Goal: Task Accomplishment & Management: Manage account settings

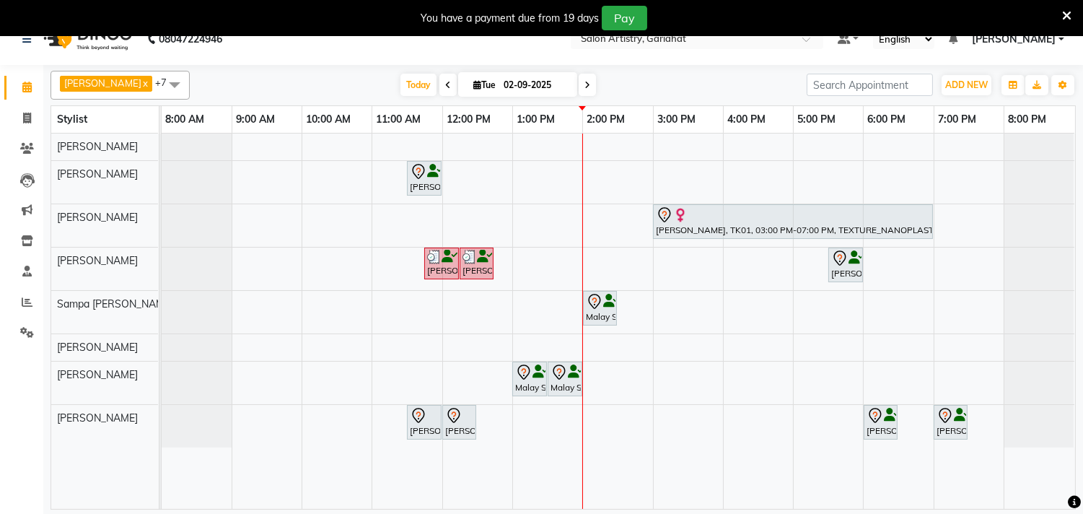
scroll to position [36, 0]
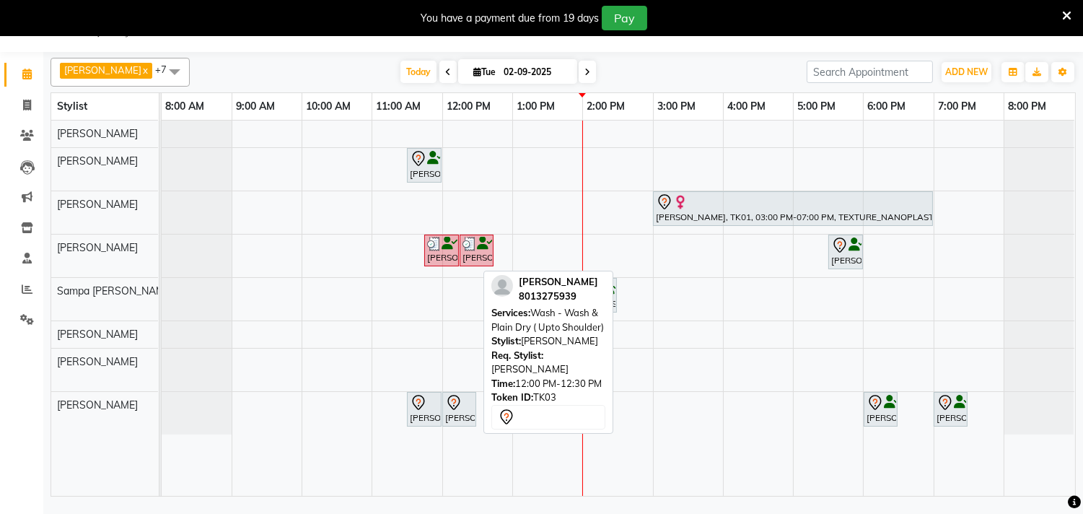
click at [451, 417] on div "[PERSON_NAME], TK03, 12:00 PM-12:30 PM, Wash - Wash & Plain Dry ( Upto Shoulder)" at bounding box center [459, 409] width 31 height 30
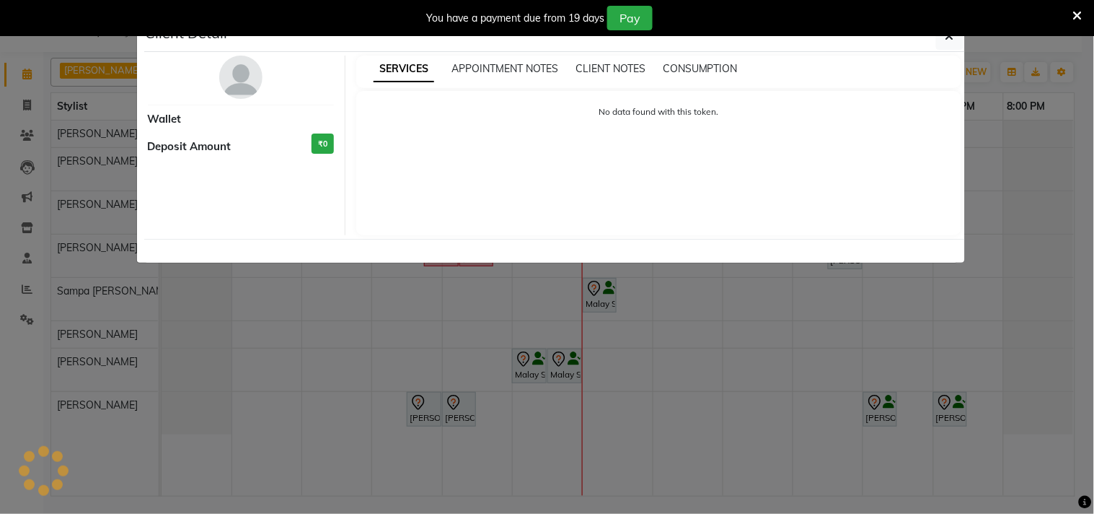
select select "7"
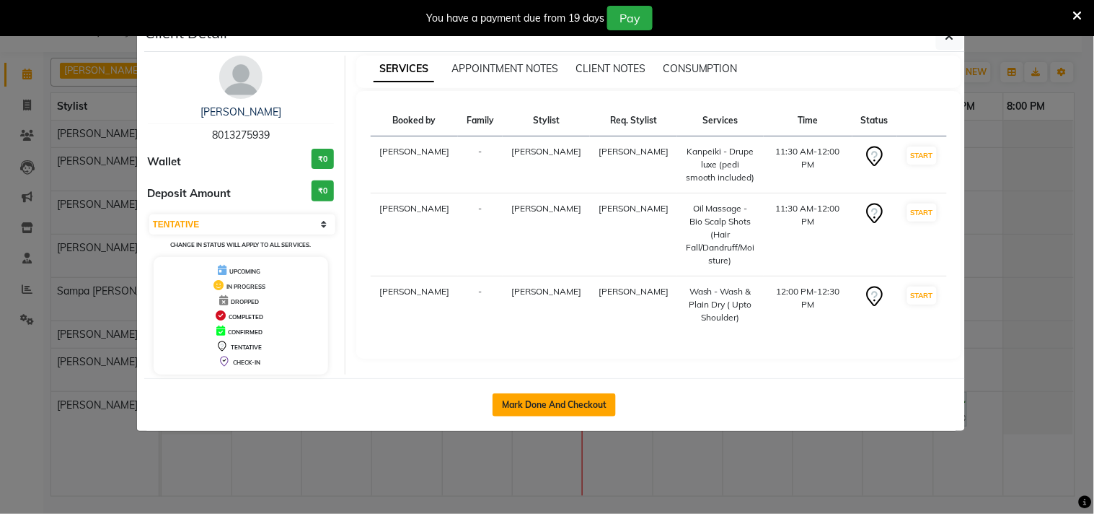
click at [553, 404] on button "Mark Done And Checkout" at bounding box center [554, 404] width 123 height 23
select select "service"
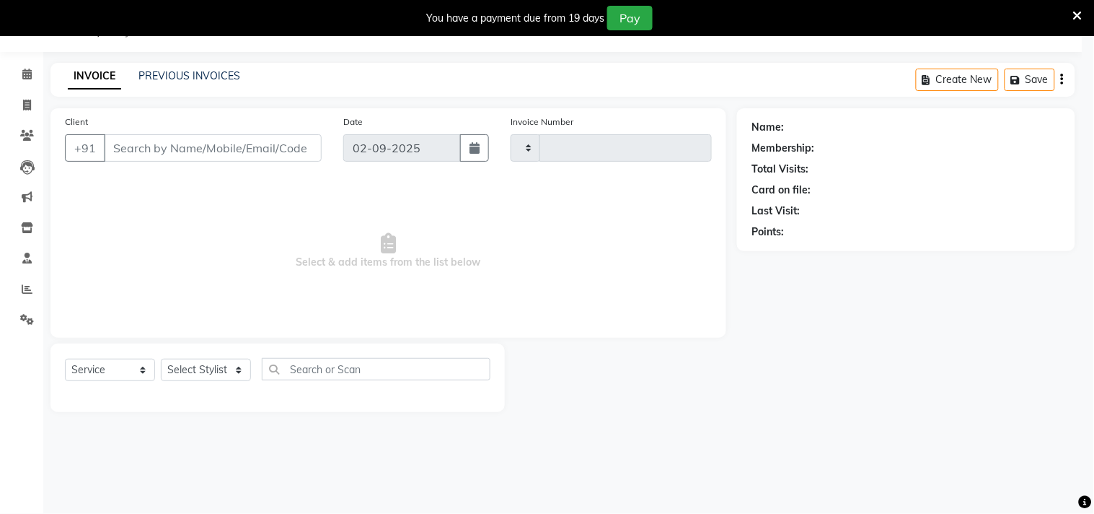
type input "0697"
select select "8368"
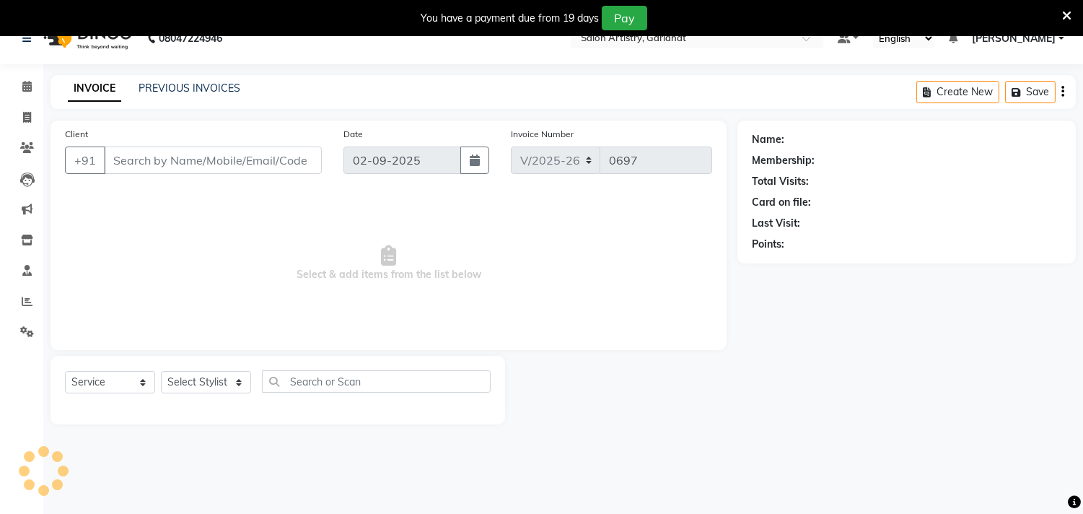
type input "8013275939"
select select "82198"
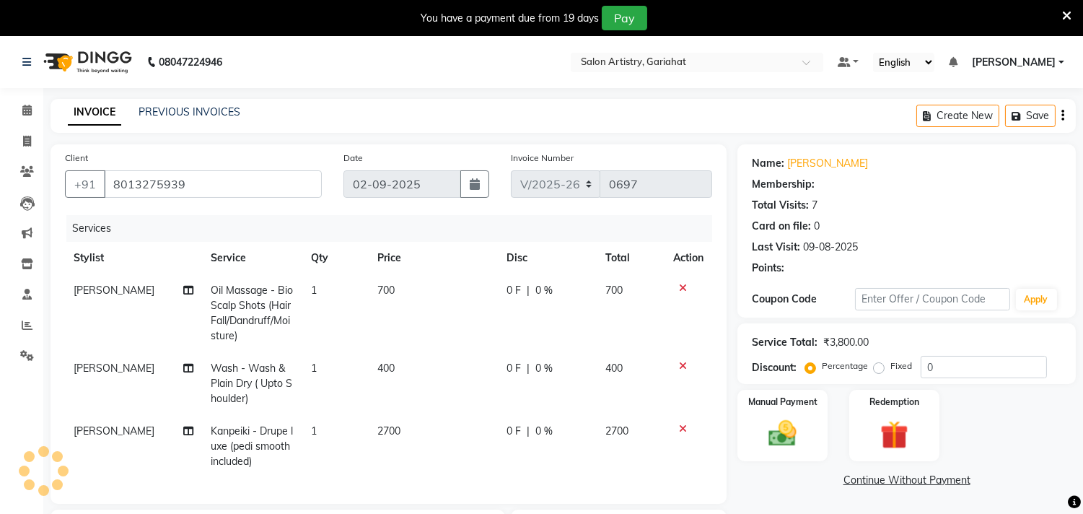
select select "1: Object"
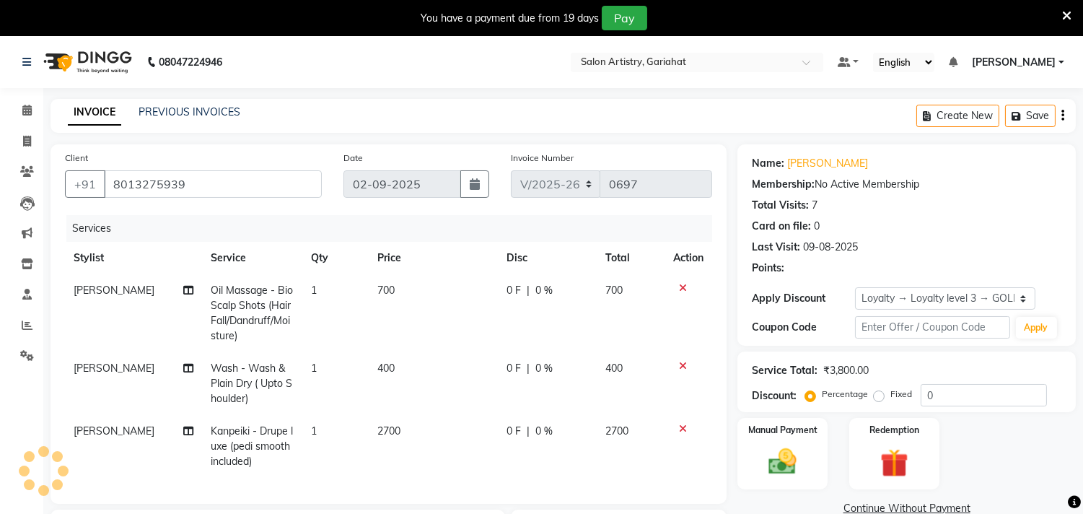
scroll to position [160, 0]
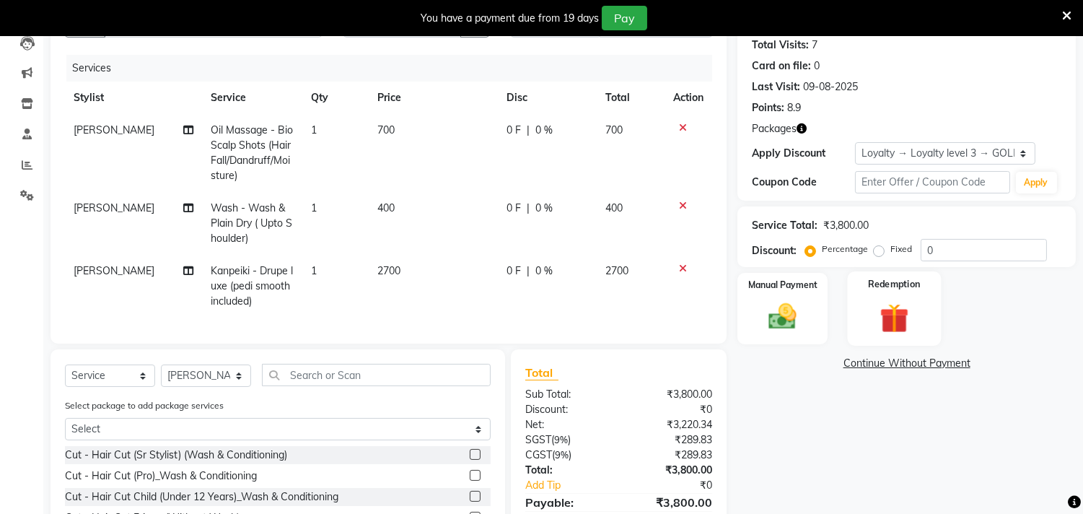
click at [896, 320] on img at bounding box center [894, 318] width 48 height 36
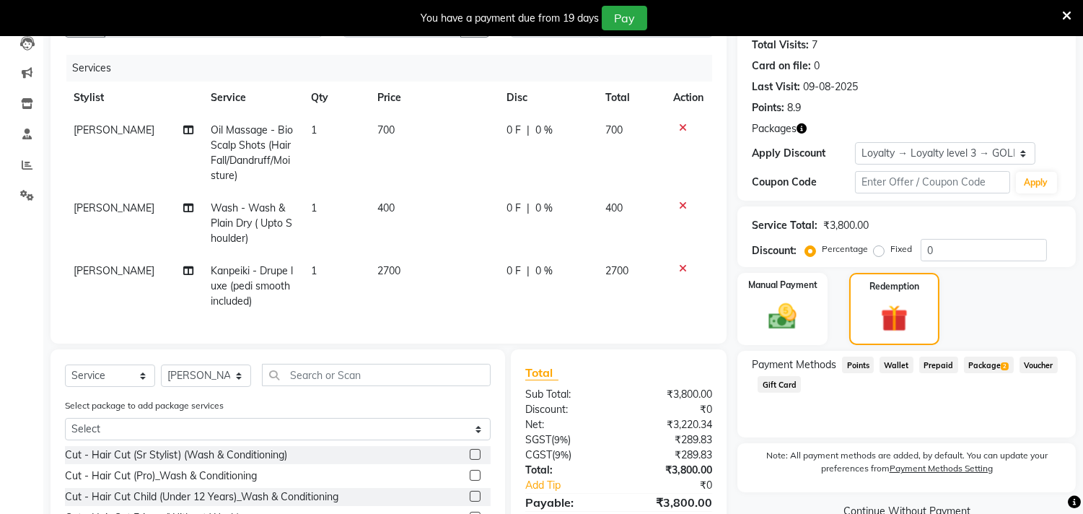
click at [977, 366] on span "Package 2" at bounding box center [989, 364] width 50 height 17
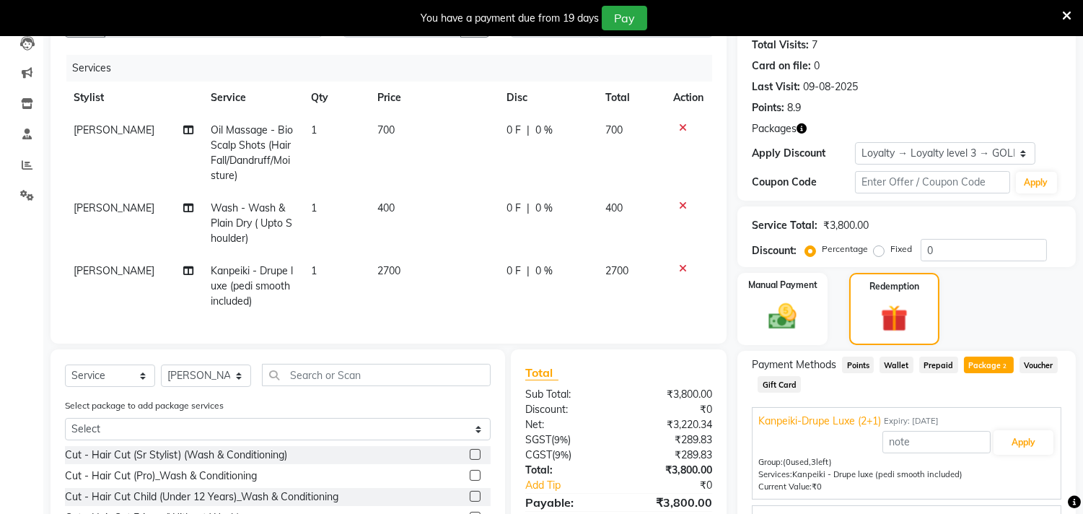
scroll to position [240, 0]
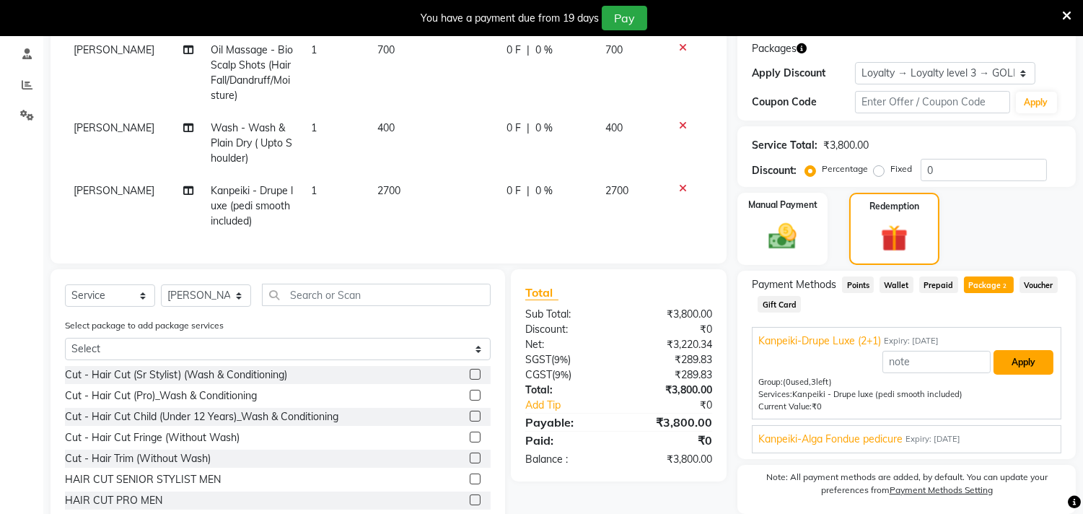
click at [1019, 359] on button "Apply" at bounding box center [1023, 362] width 60 height 25
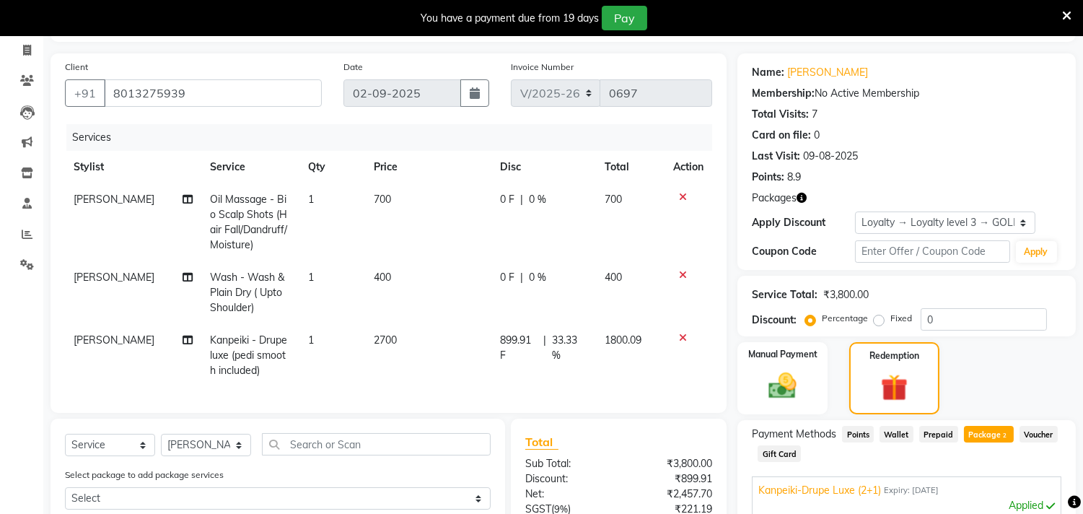
scroll to position [80, 0]
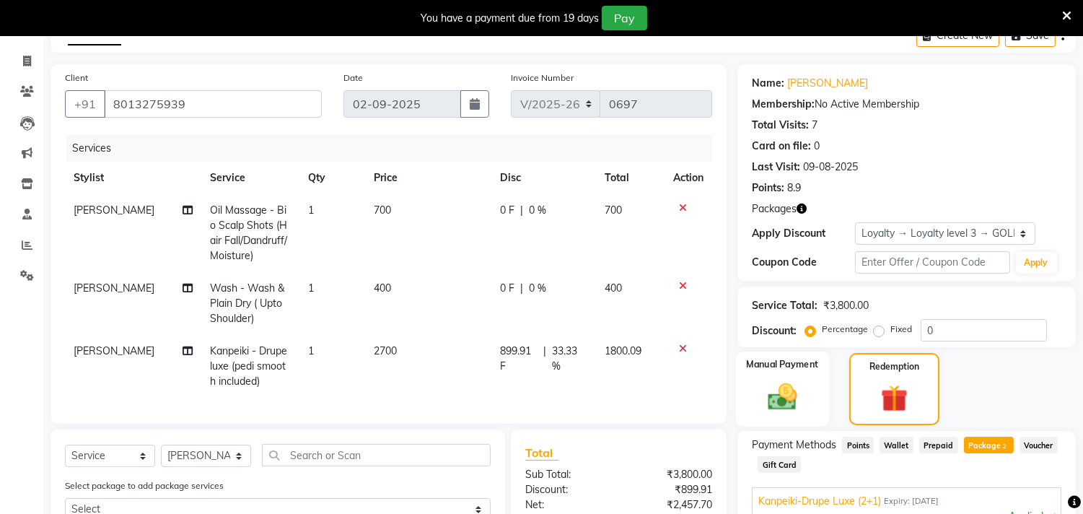
click at [791, 380] on img at bounding box center [783, 397] width 48 height 34
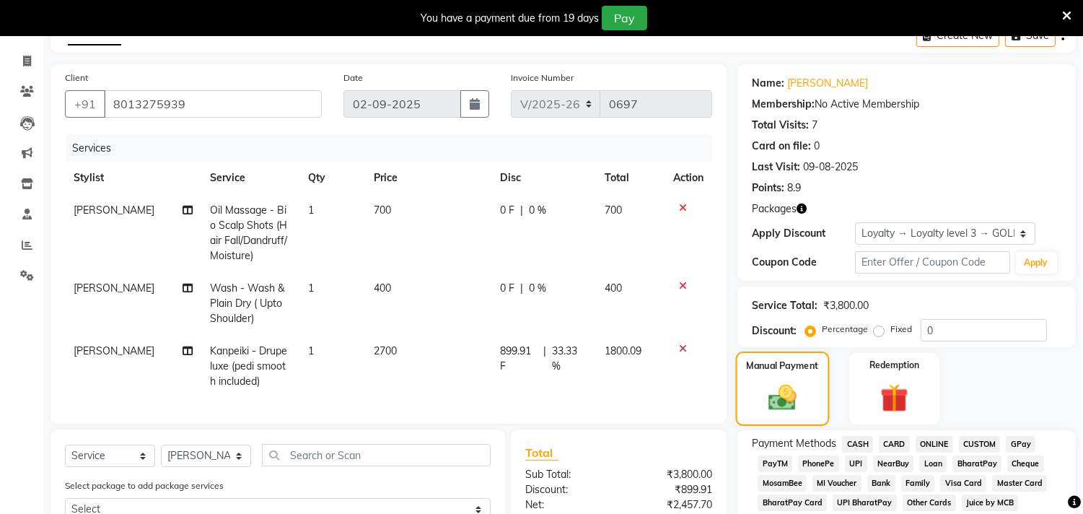
scroll to position [160, 0]
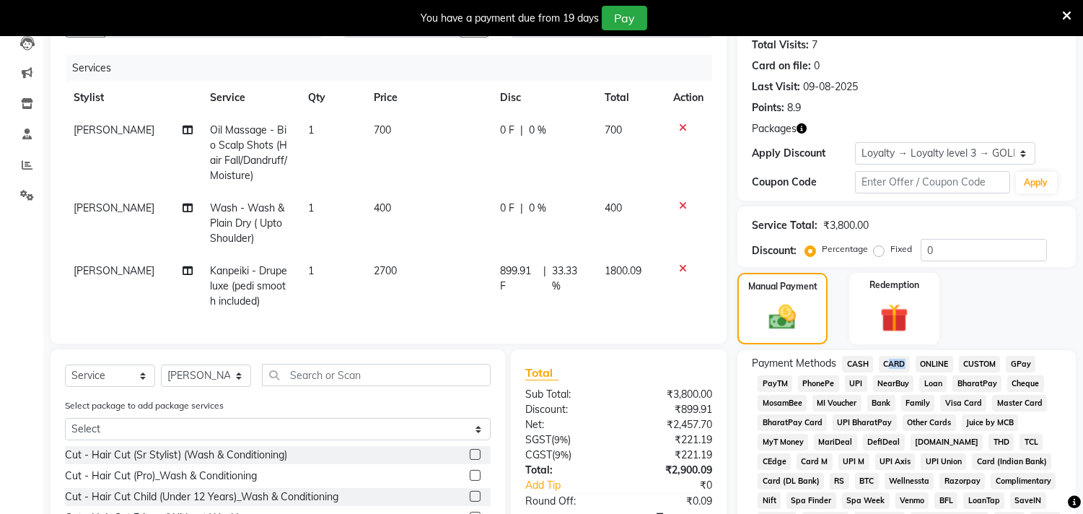
click at [896, 359] on span "CARD" at bounding box center [894, 364] width 31 height 17
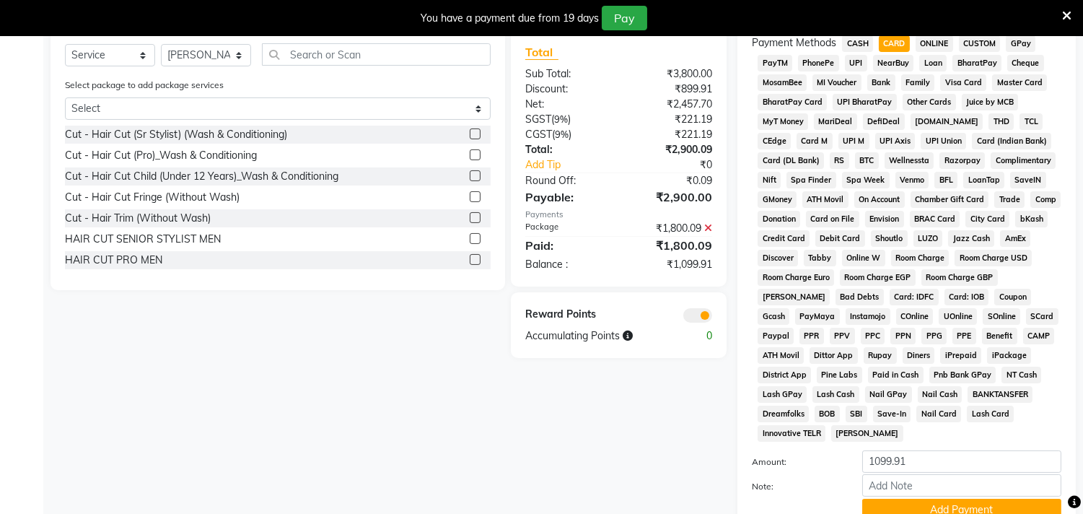
scroll to position [684, 0]
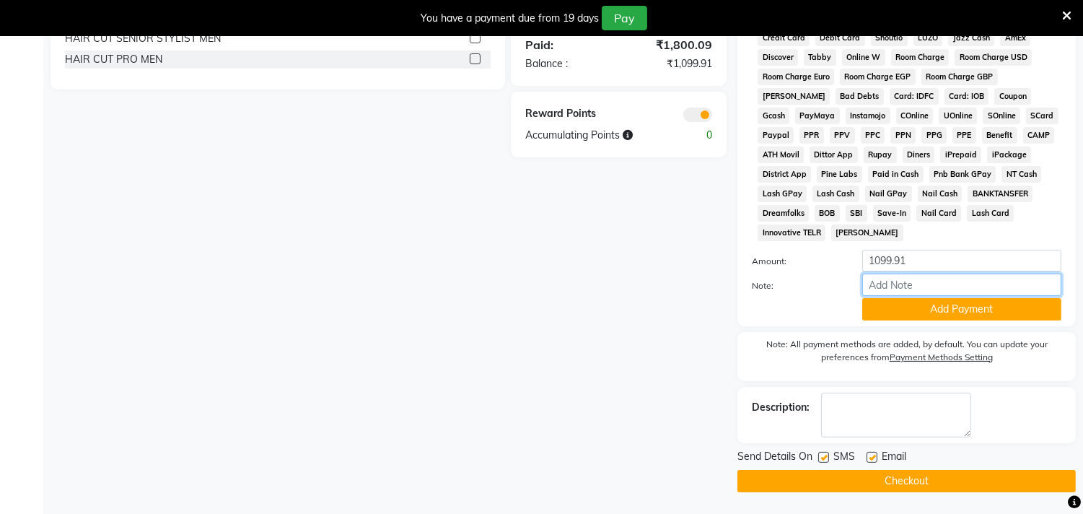
click at [899, 284] on input "Note:" at bounding box center [961, 284] width 199 height 22
type input "1575"
click at [936, 478] on button "Checkout" at bounding box center [906, 481] width 338 height 22
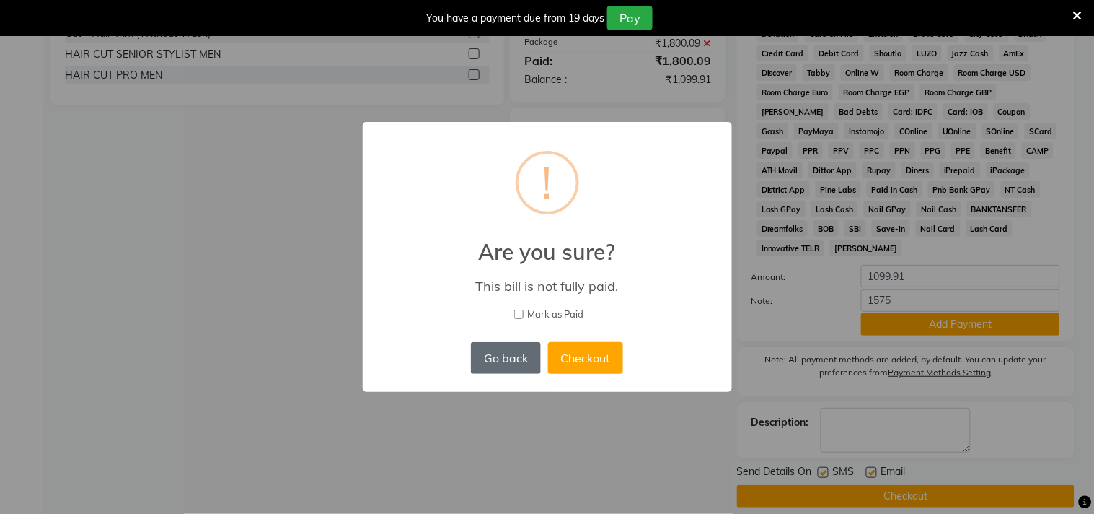
click at [527, 361] on button "Go back" at bounding box center [505, 358] width 69 height 32
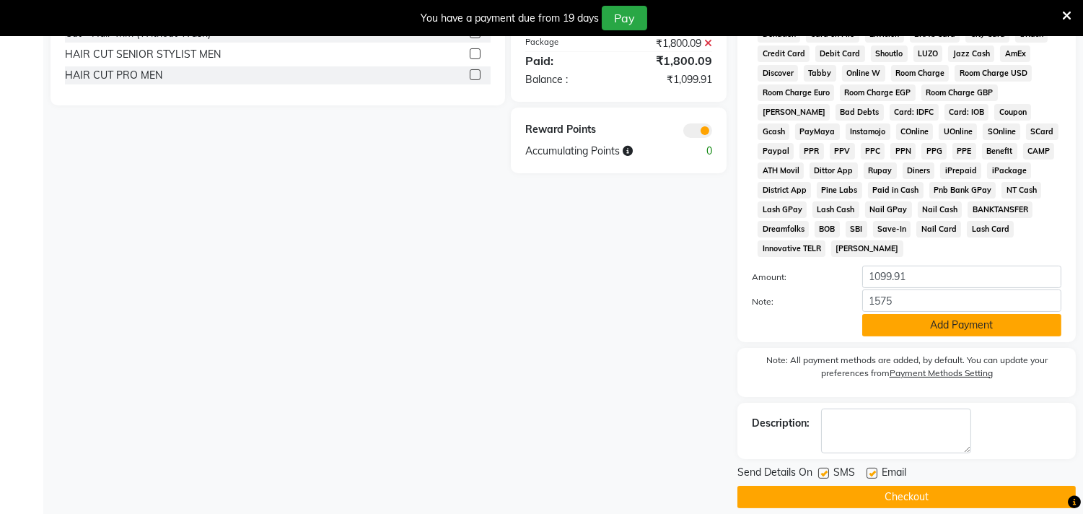
click at [1012, 323] on button "Add Payment" at bounding box center [961, 325] width 199 height 22
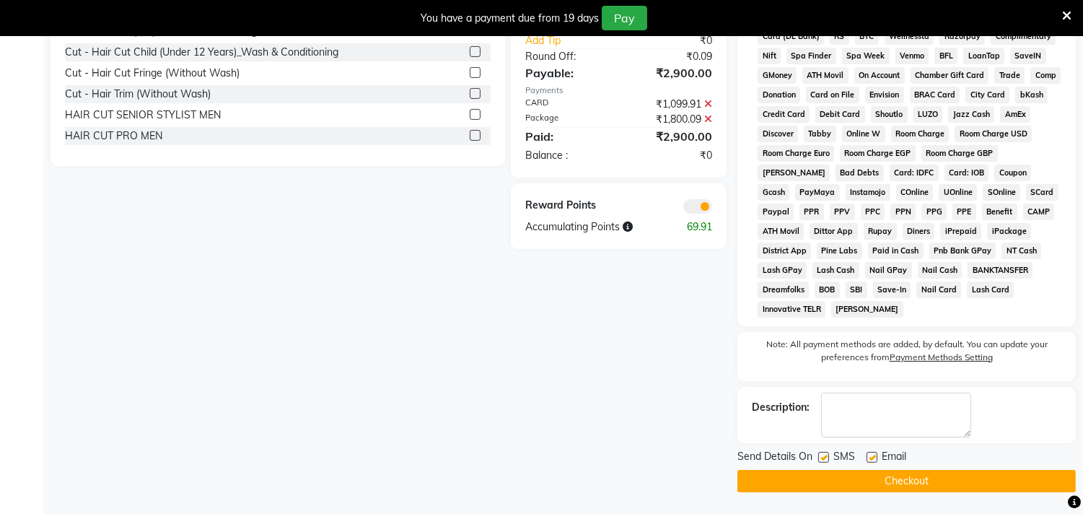
scroll to position [607, 0]
click at [905, 475] on button "Checkout" at bounding box center [906, 481] width 338 height 22
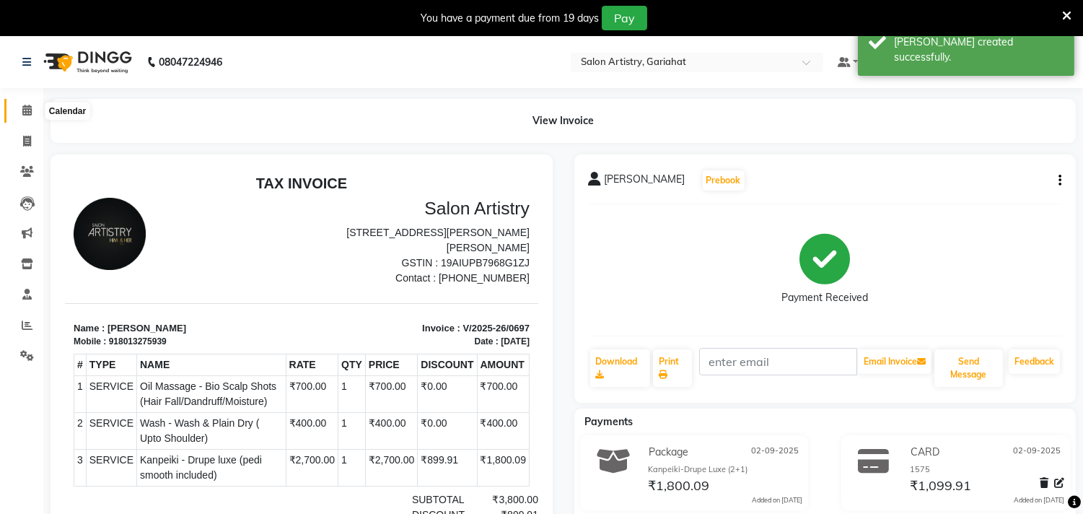
click at [19, 103] on span at bounding box center [26, 110] width 25 height 17
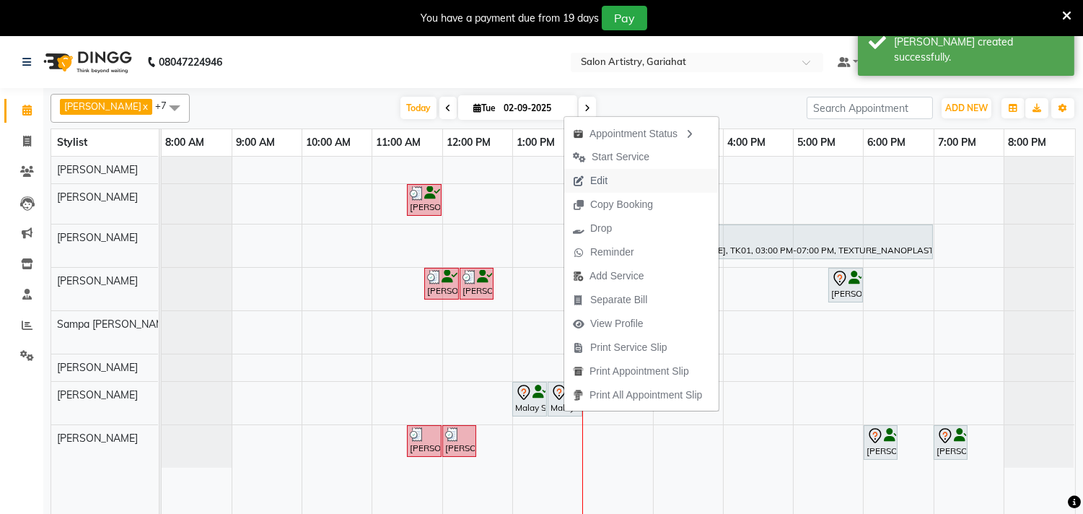
click at [605, 179] on span "Edit" at bounding box center [598, 180] width 17 height 15
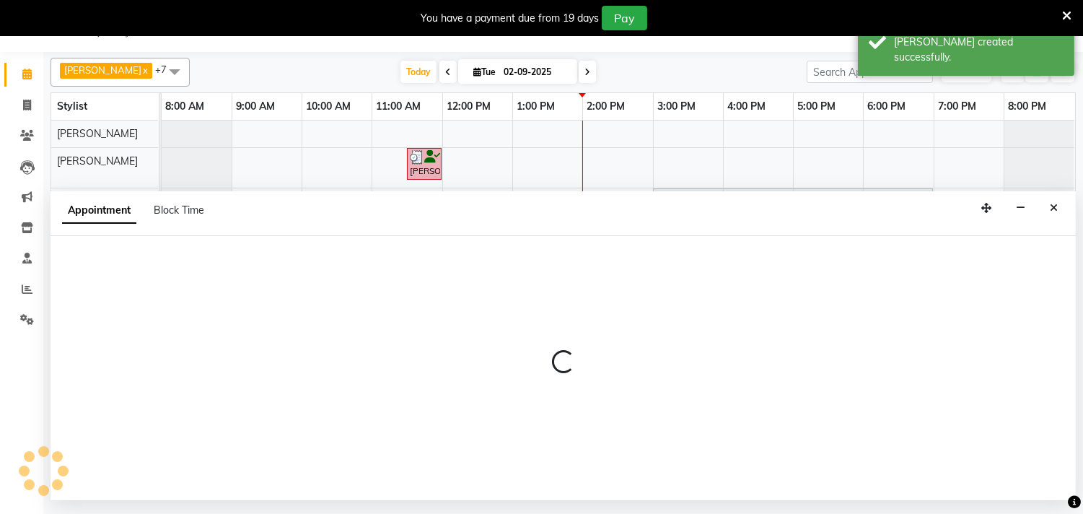
select select "780"
select select "tentative"
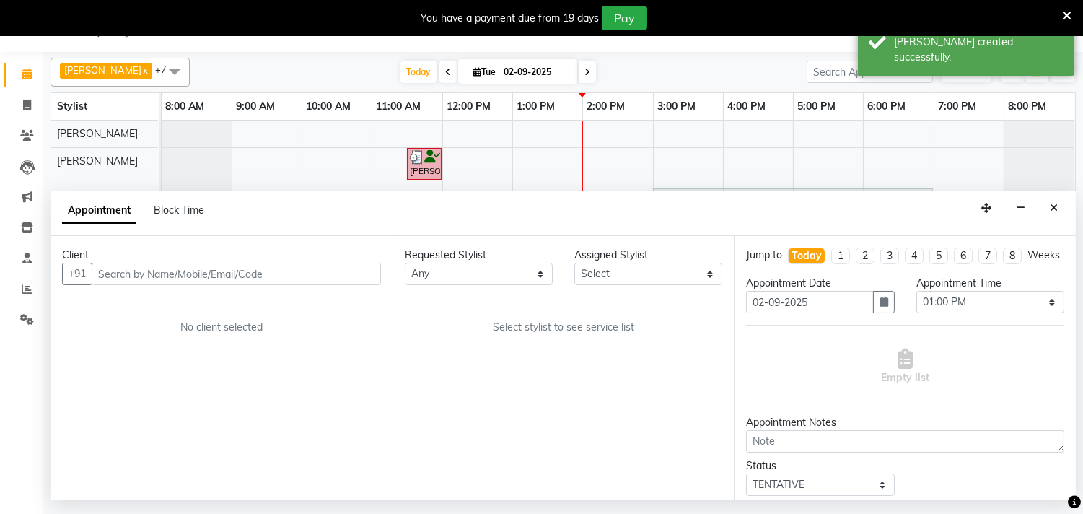
scroll to position [1, 0]
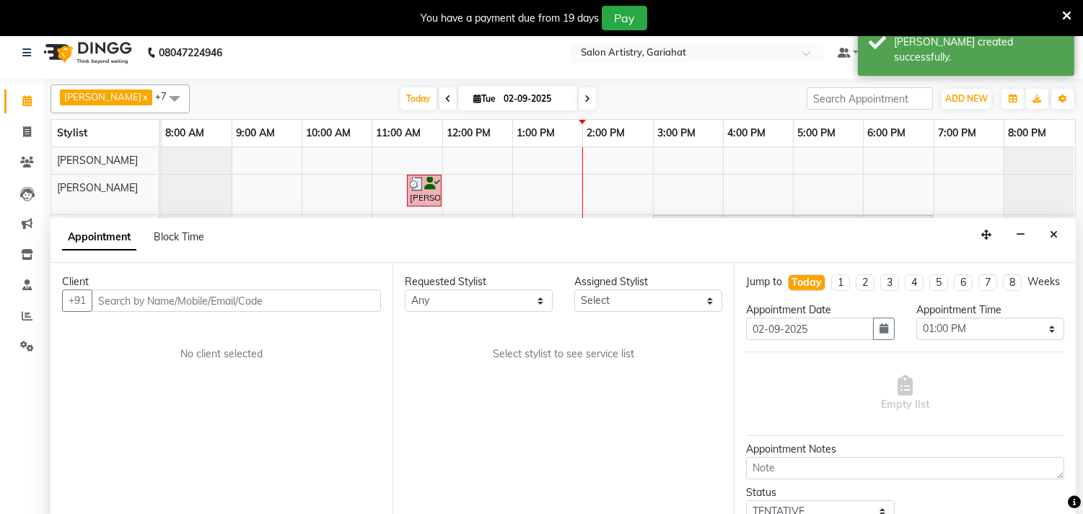
select select "82201"
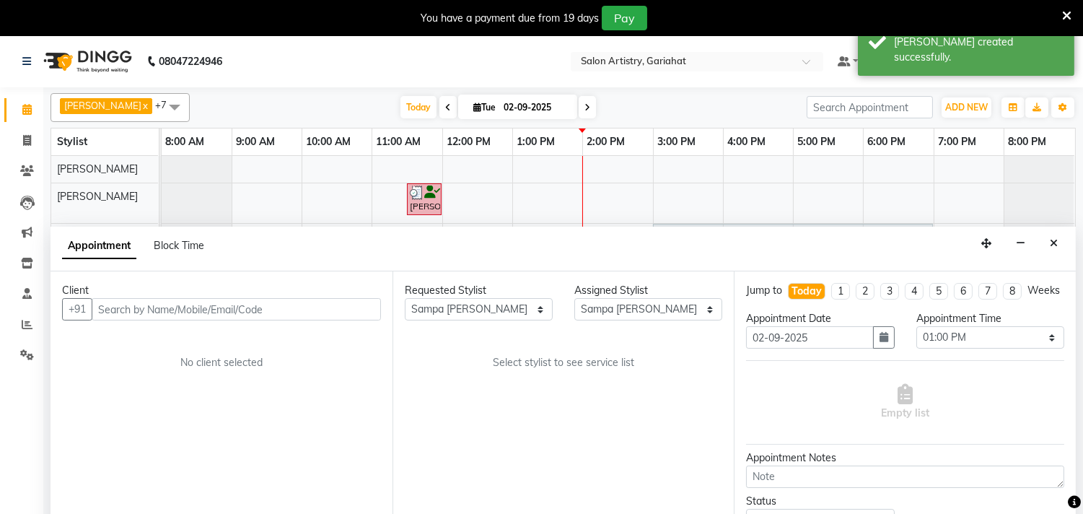
scroll to position [0, 0]
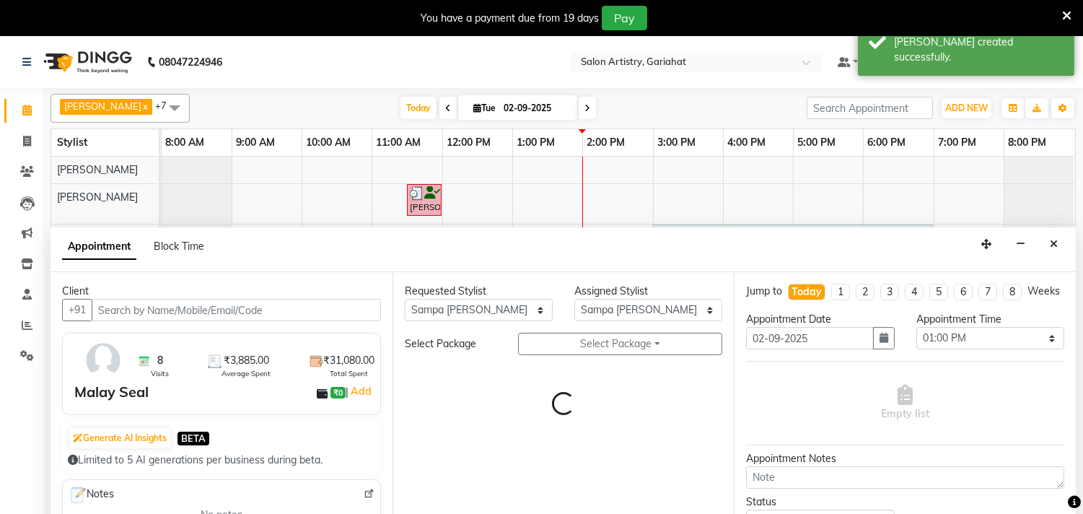
select select "4230"
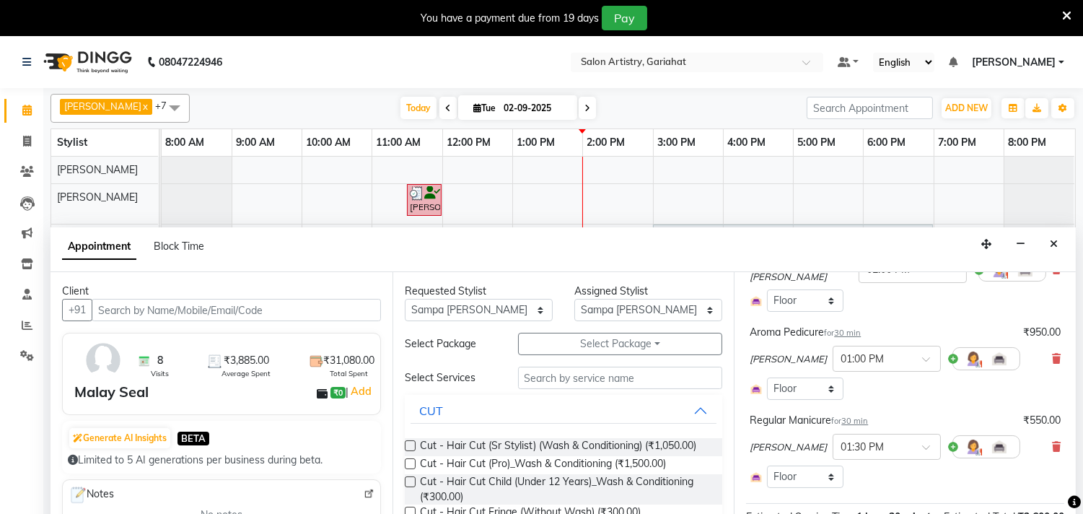
scroll to position [160, 0]
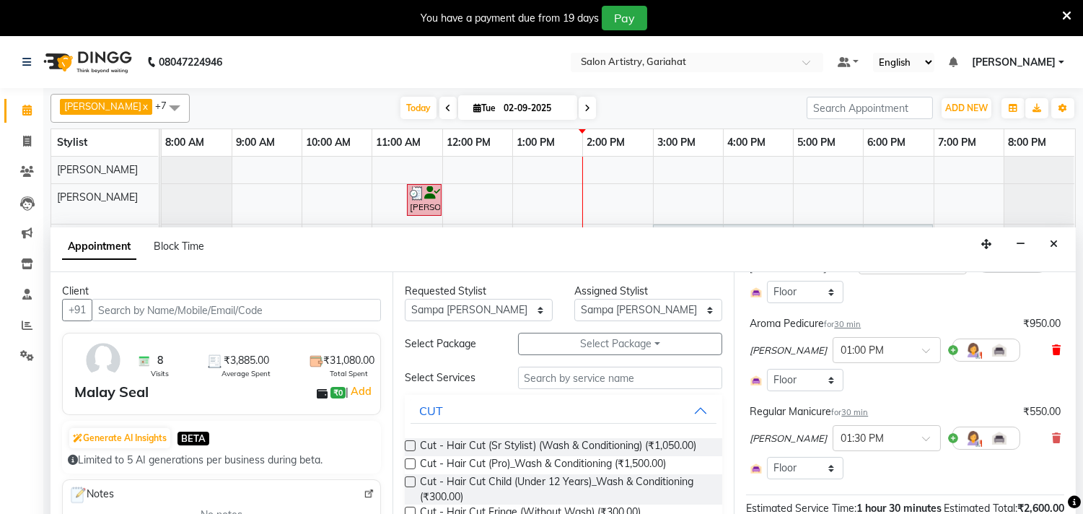
click at [1052, 355] on icon at bounding box center [1056, 350] width 9 height 10
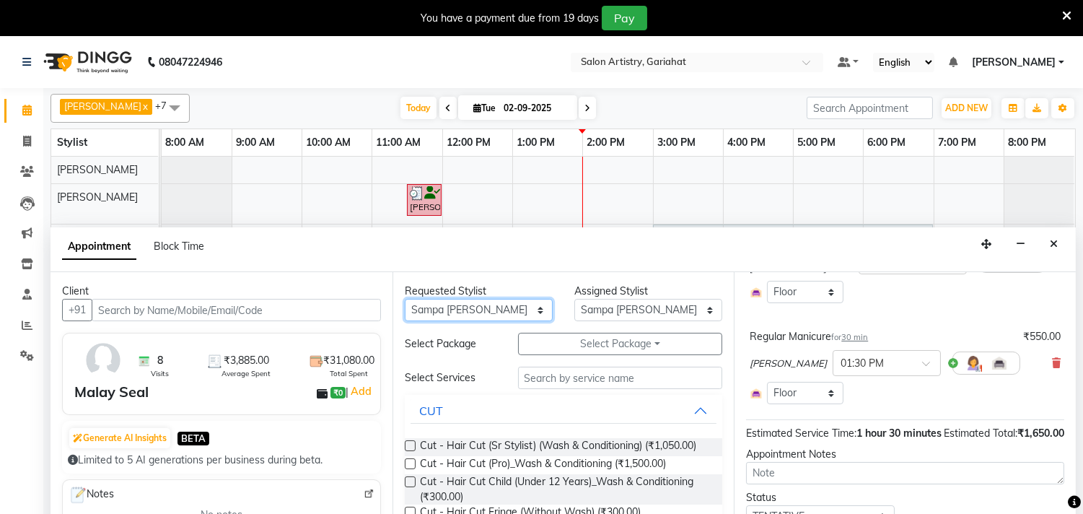
drag, startPoint x: 508, startPoint y: 311, endPoint x: 524, endPoint y: 312, distance: 15.9
click at [508, 311] on select "Any [PERSON_NAME] [PERSON_NAME] Puja [PERSON_NAME] [PERSON_NAME] [PERSON_NAME] …" at bounding box center [479, 310] width 148 height 22
select select "85159"
click at [405, 299] on select "Any [PERSON_NAME] [PERSON_NAME] Puja [PERSON_NAME] [PERSON_NAME] [PERSON_NAME] …" at bounding box center [479, 310] width 148 height 22
select select "85159"
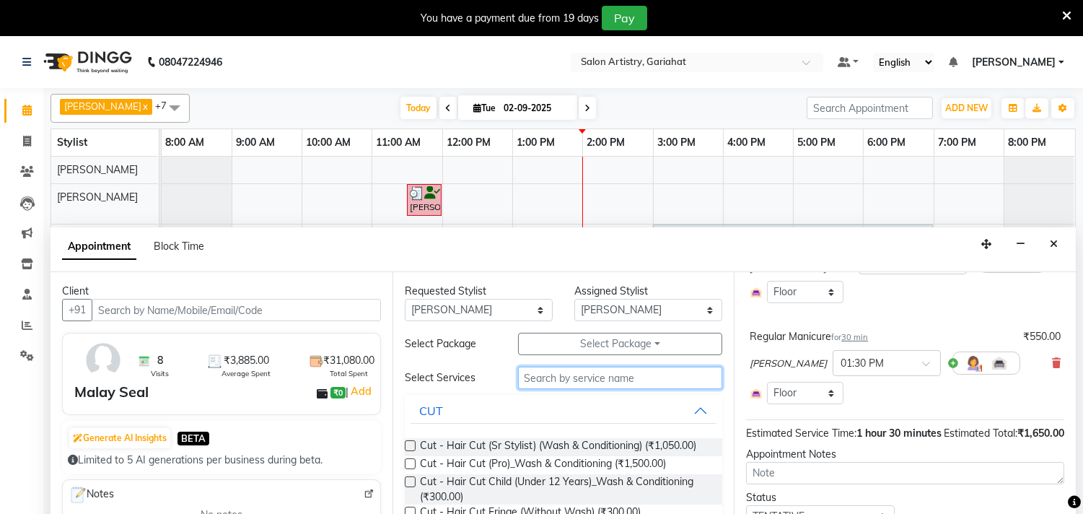
click at [579, 379] on input "text" at bounding box center [620, 378] width 205 height 22
click at [695, 413] on button "CUT" at bounding box center [564, 411] width 307 height 26
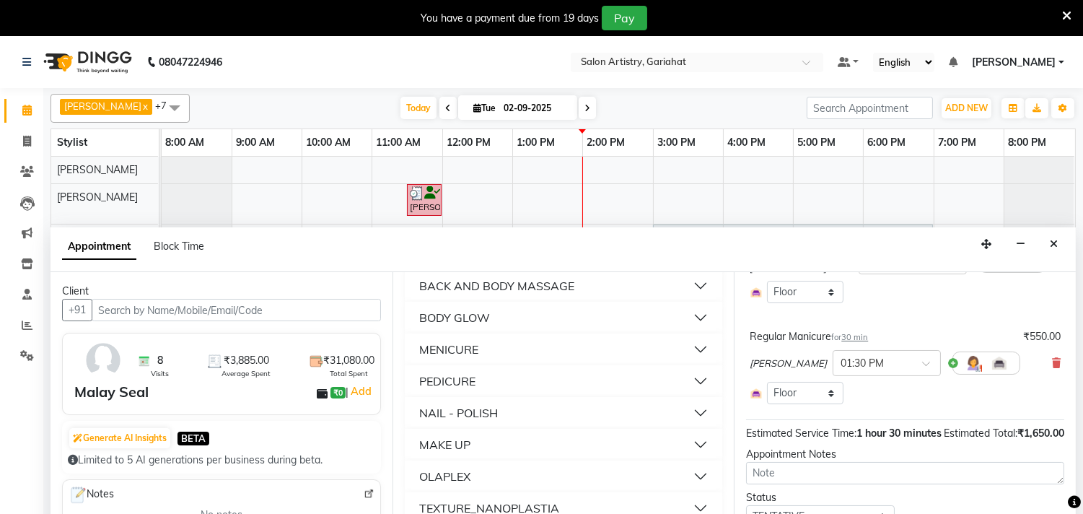
scroll to position [1064, 0]
click at [457, 377] on div "PEDICURE" at bounding box center [447, 380] width 56 height 17
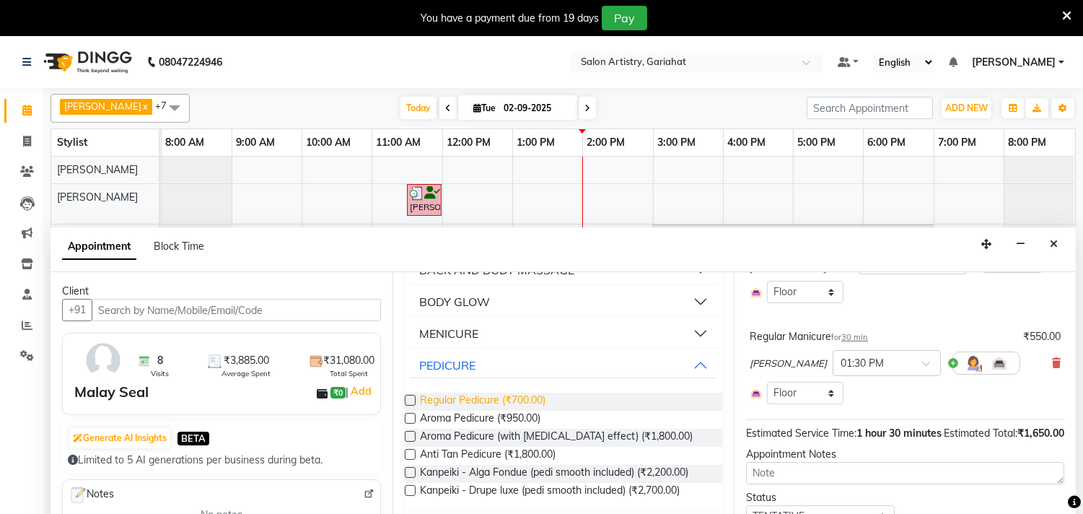
click at [520, 411] on span "Regular Pedicure (₹700.00)" at bounding box center [483, 401] width 126 height 18
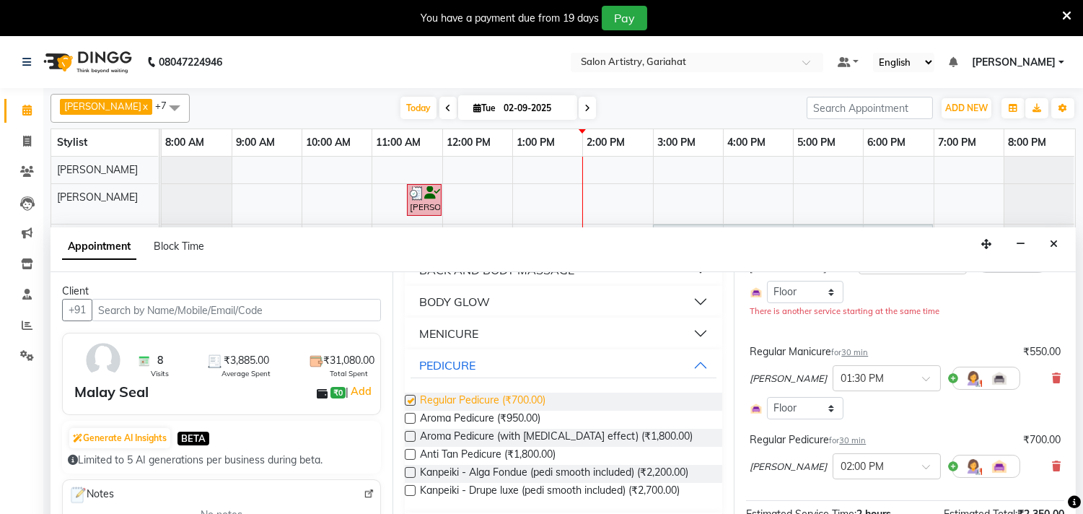
checkbox input "false"
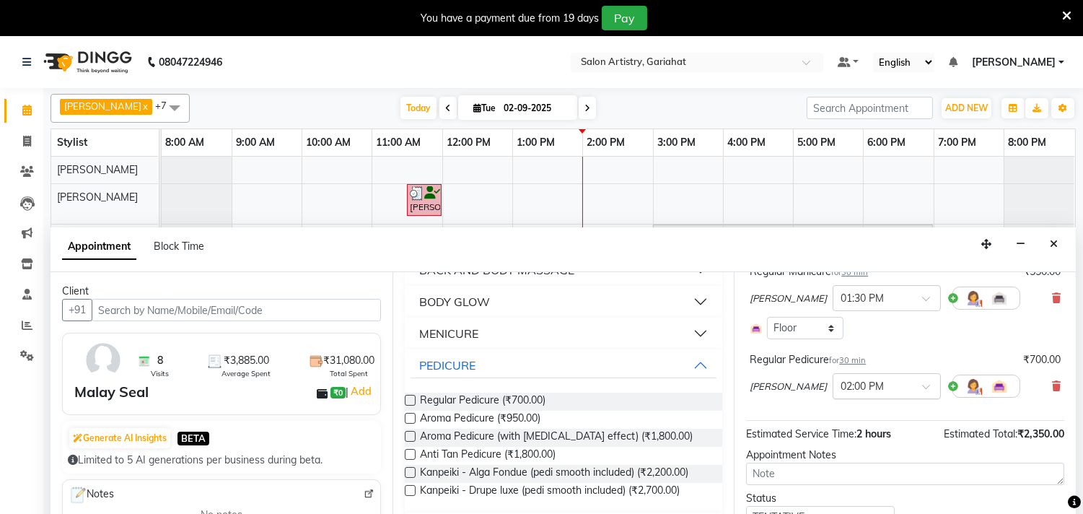
drag, startPoint x: 853, startPoint y: 397, endPoint x: 856, endPoint y: 408, distance: 11.9
click at [851, 392] on input "text" at bounding box center [872, 384] width 63 height 15
click at [833, 426] on div "01:00 PM" at bounding box center [886, 414] width 107 height 27
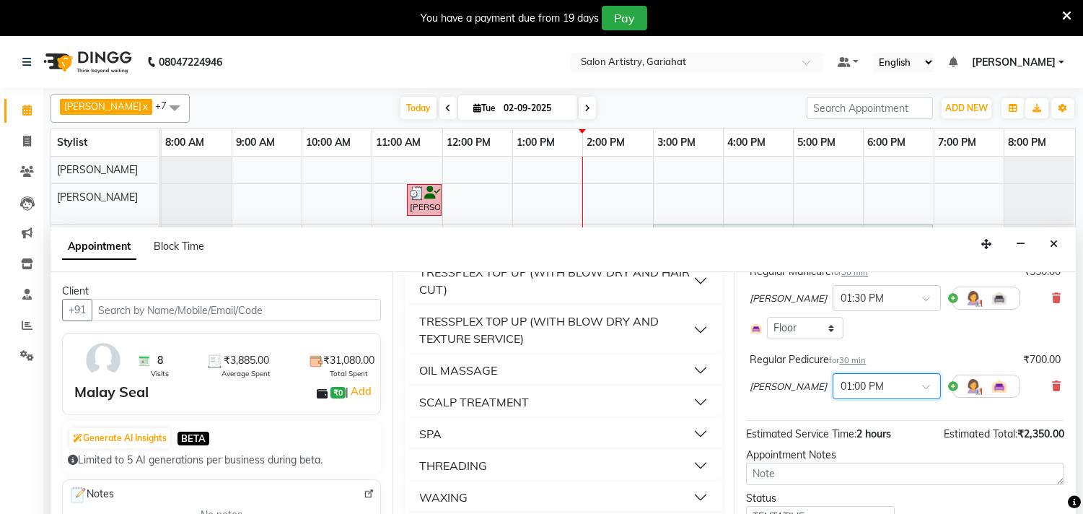
scroll to position [293, 0]
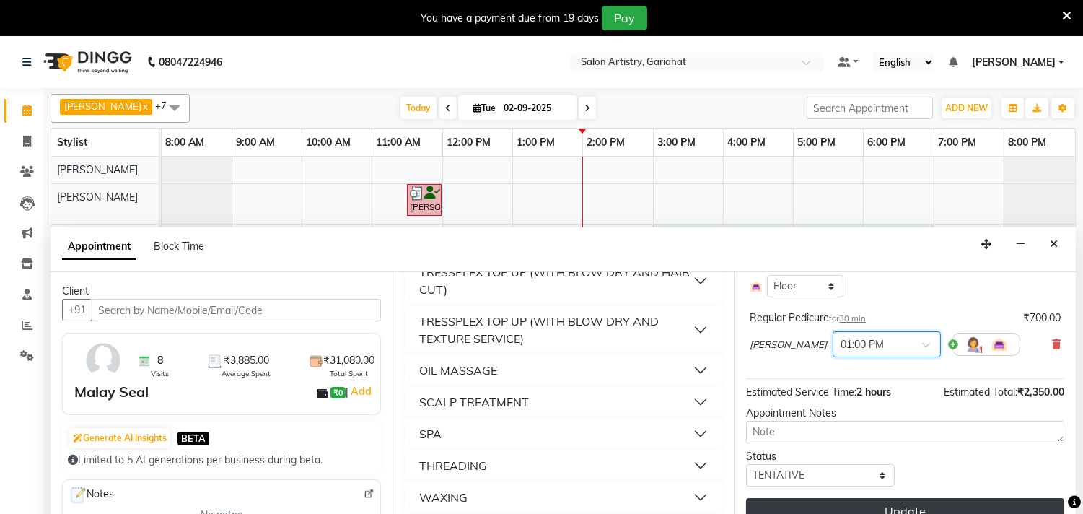
click at [929, 500] on button "Update" at bounding box center [905, 511] width 318 height 26
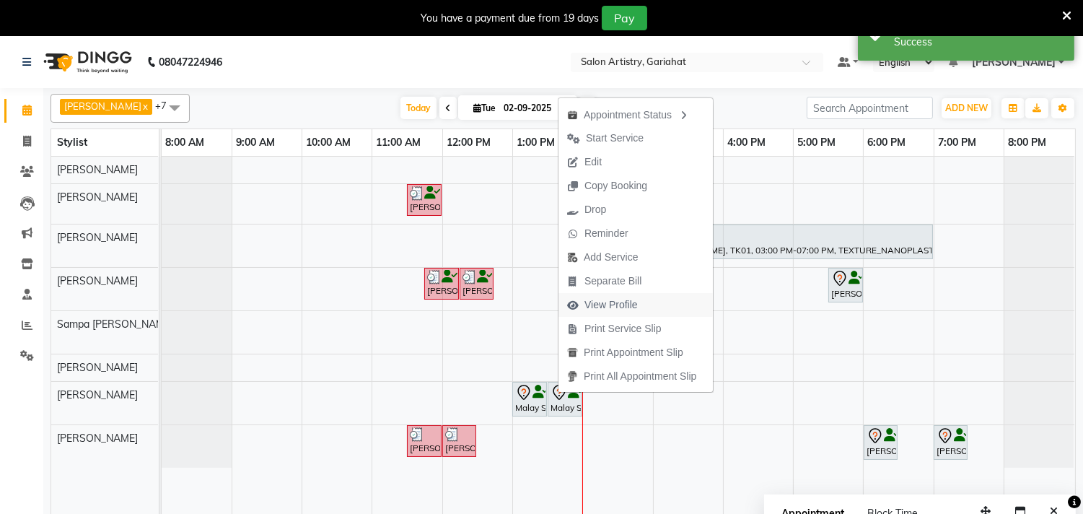
click at [624, 296] on span "View Profile" at bounding box center [602, 305] width 88 height 24
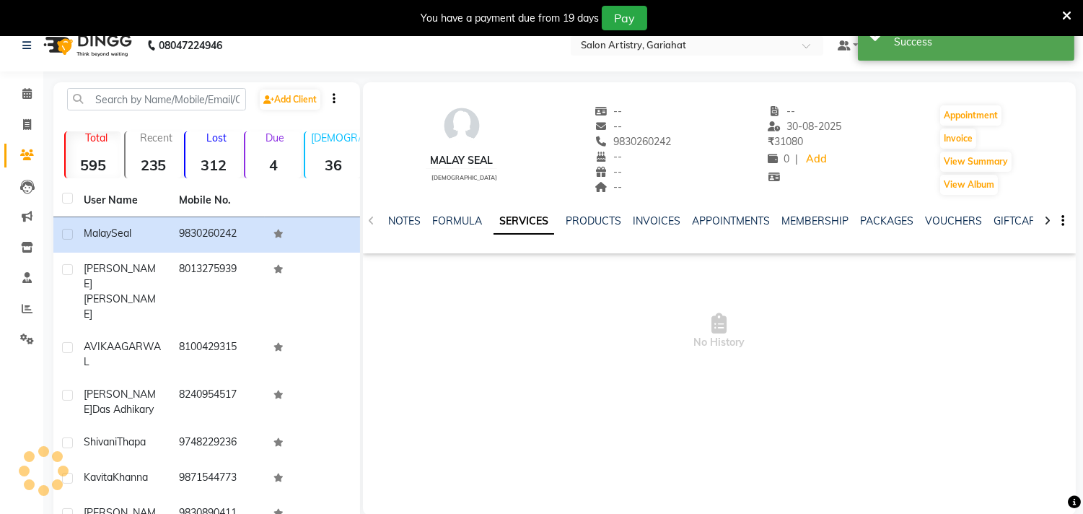
scroll to position [80, 0]
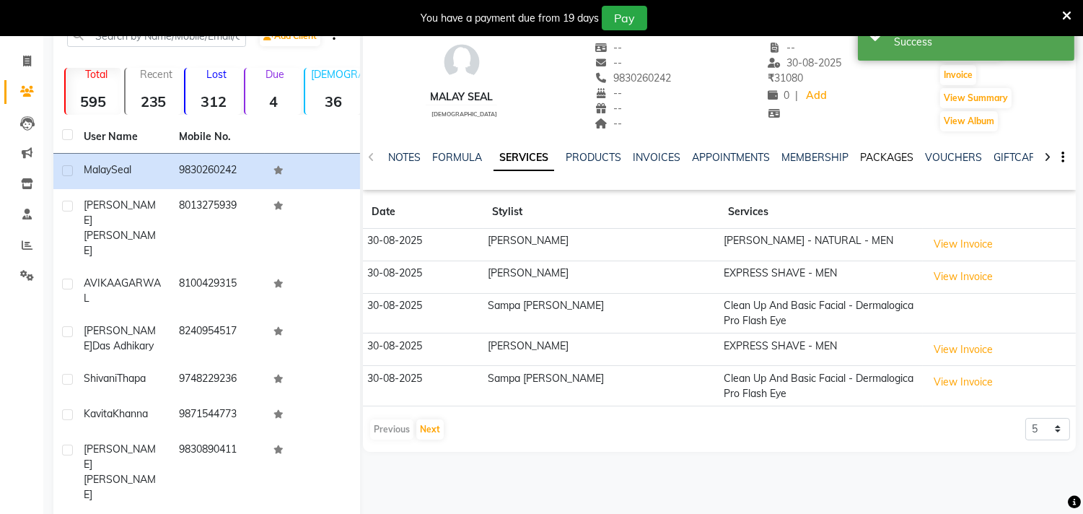
click at [869, 159] on link "PACKAGES" at bounding box center [886, 157] width 53 height 13
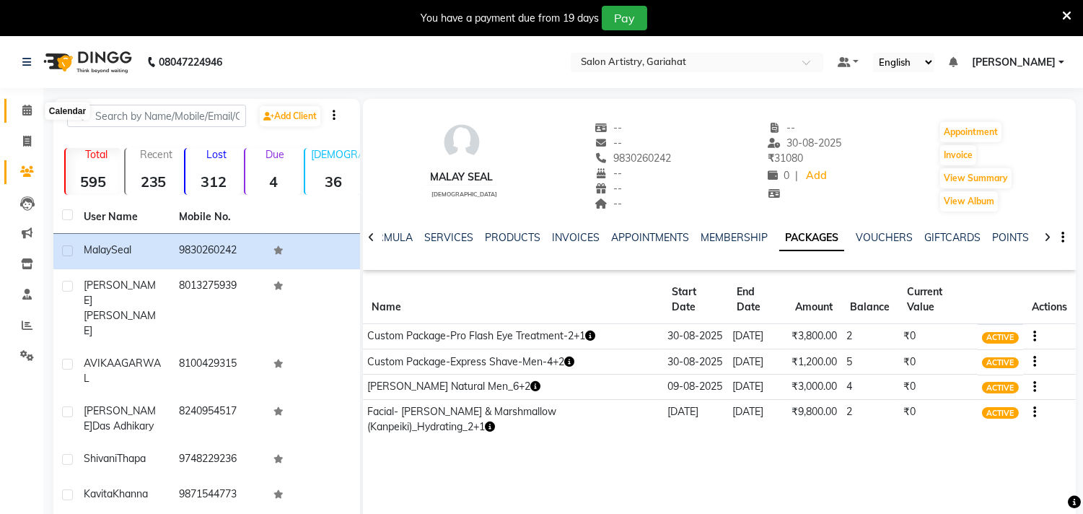
click at [32, 109] on span at bounding box center [26, 110] width 25 height 17
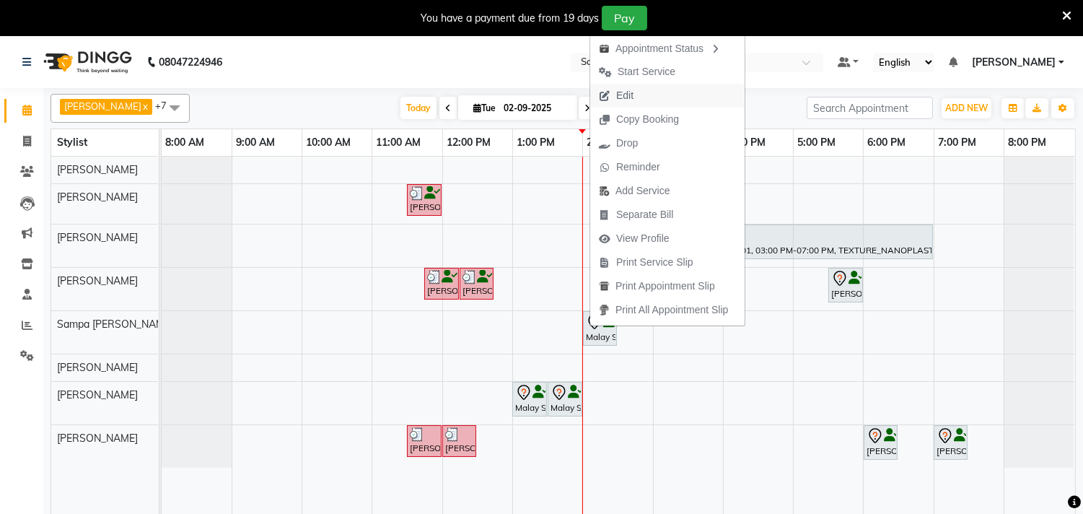
click at [620, 98] on span "Edit" at bounding box center [624, 95] width 17 height 15
select select "tentative"
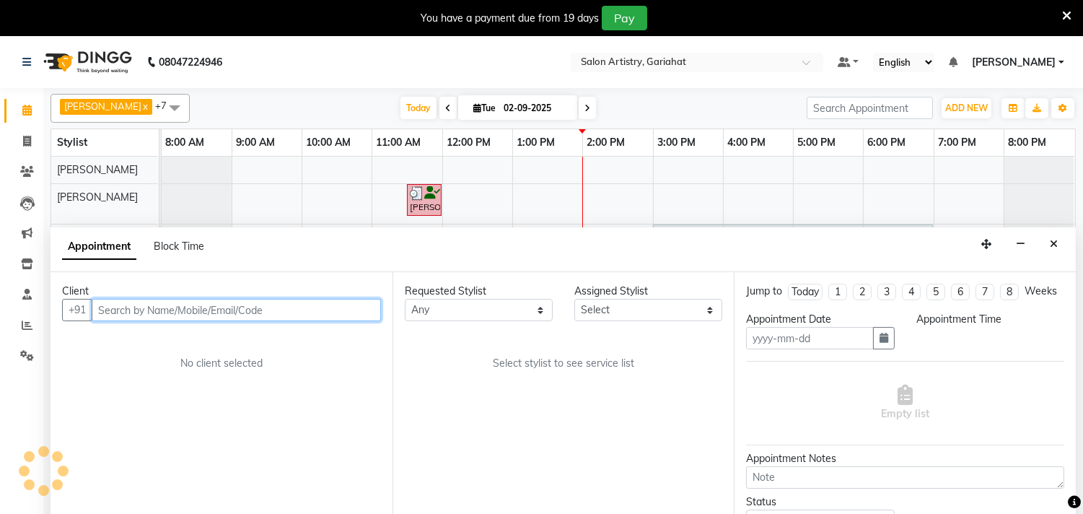
type input "02-09-2025"
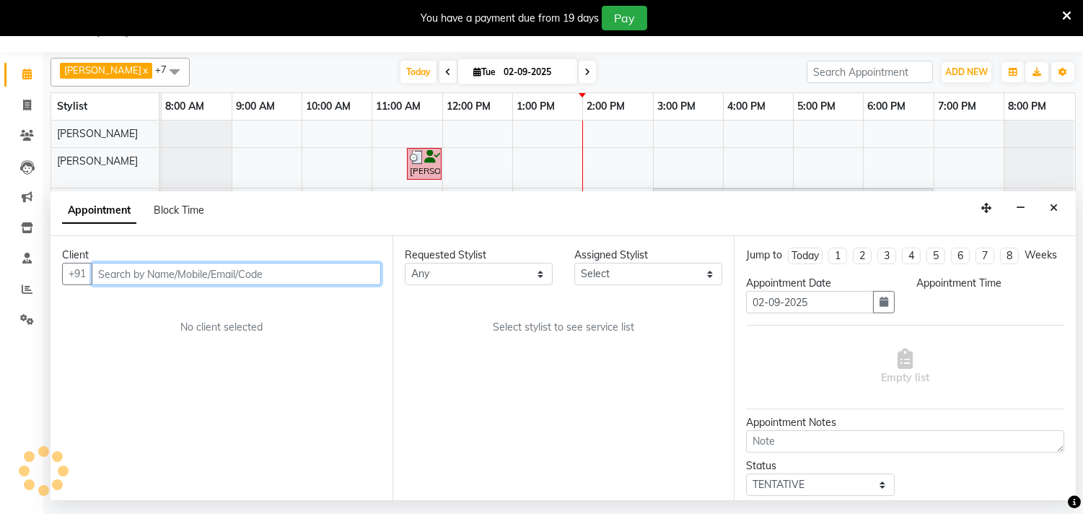
select select "82201"
select select "780"
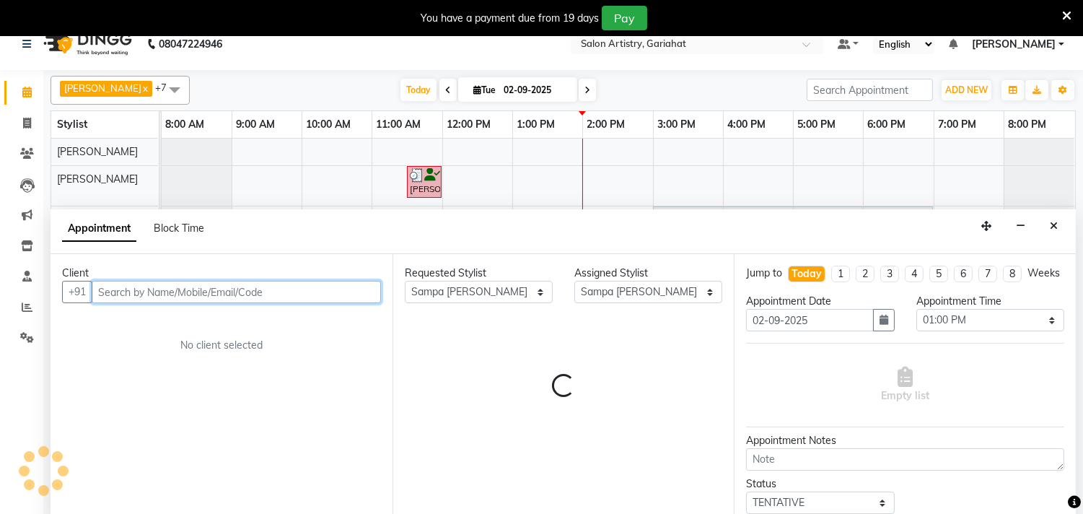
select select "4230"
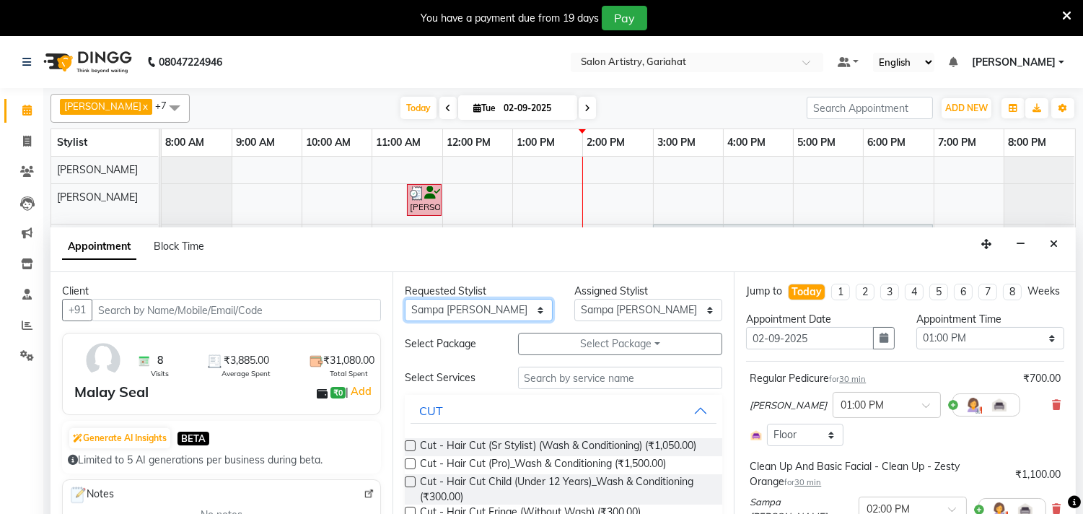
click at [514, 305] on select "Any [PERSON_NAME] [PERSON_NAME] Puja [PERSON_NAME] [PERSON_NAME] [PERSON_NAME] …" at bounding box center [479, 310] width 148 height 22
select select "82196"
click at [405, 299] on select "Any [PERSON_NAME] [PERSON_NAME] Puja [PERSON_NAME] [PERSON_NAME] [PERSON_NAME] …" at bounding box center [479, 310] width 148 height 22
select select "82196"
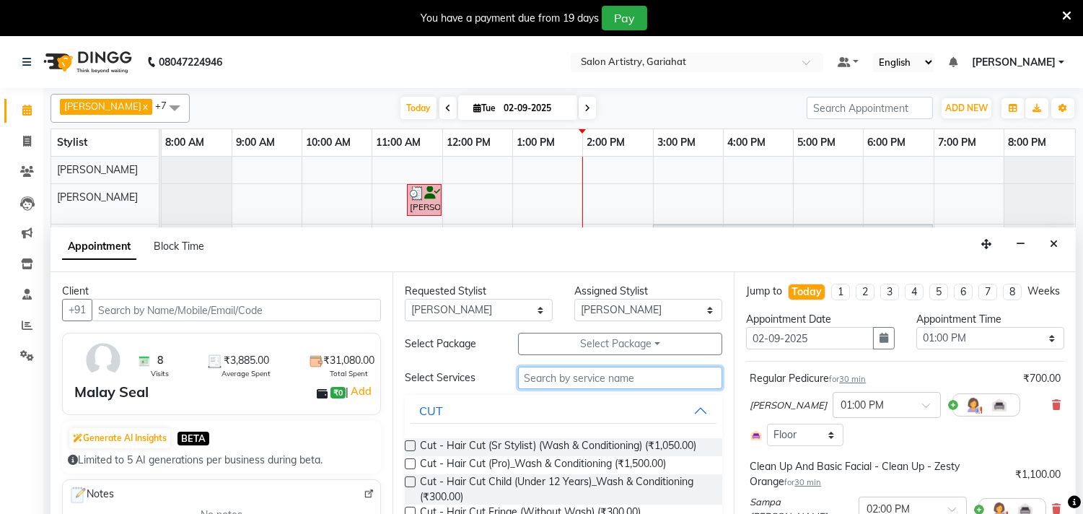
click at [590, 379] on input "text" at bounding box center [620, 378] width 205 height 22
click at [685, 406] on button "CUT" at bounding box center [564, 411] width 307 height 26
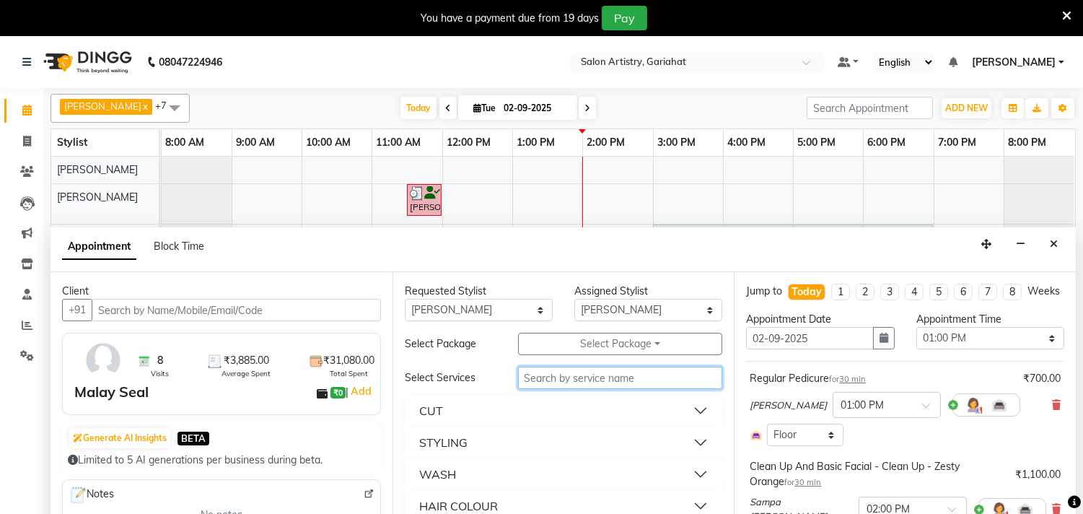
click at [613, 377] on input "text" at bounding box center [620, 378] width 205 height 22
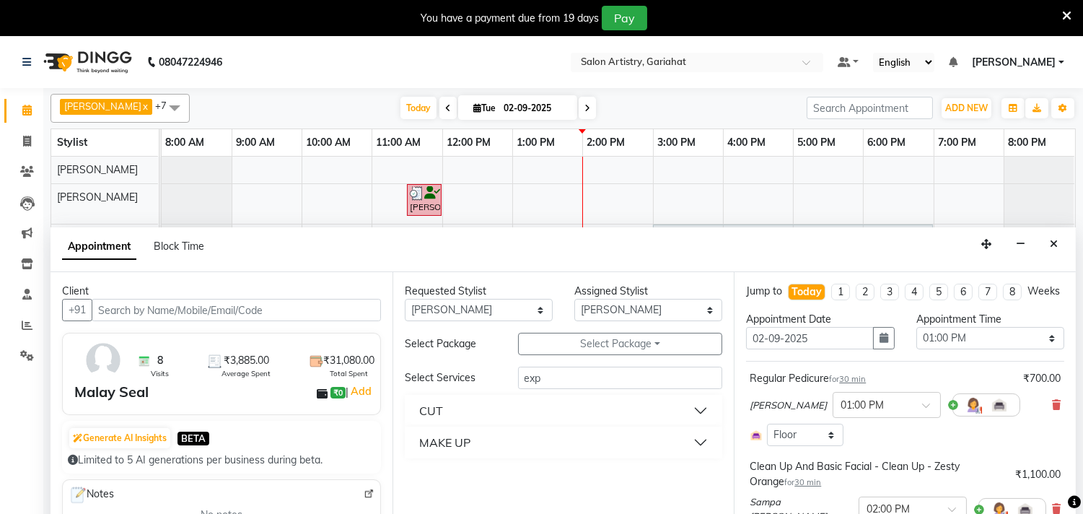
drag, startPoint x: 553, startPoint y: 444, endPoint x: 574, endPoint y: 411, distance: 39.6
click at [553, 443] on button "MAKE UP" at bounding box center [564, 442] width 307 height 26
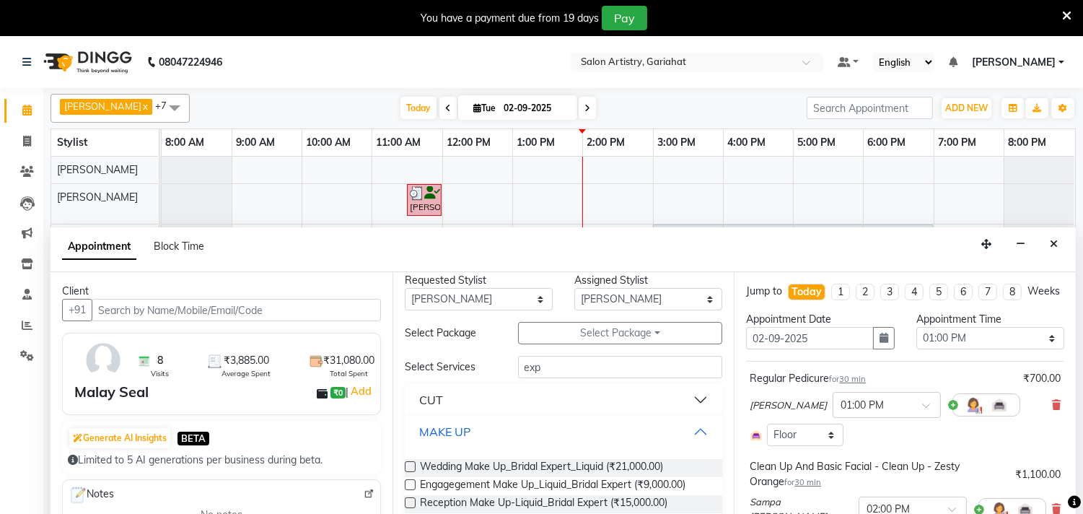
scroll to position [36, 0]
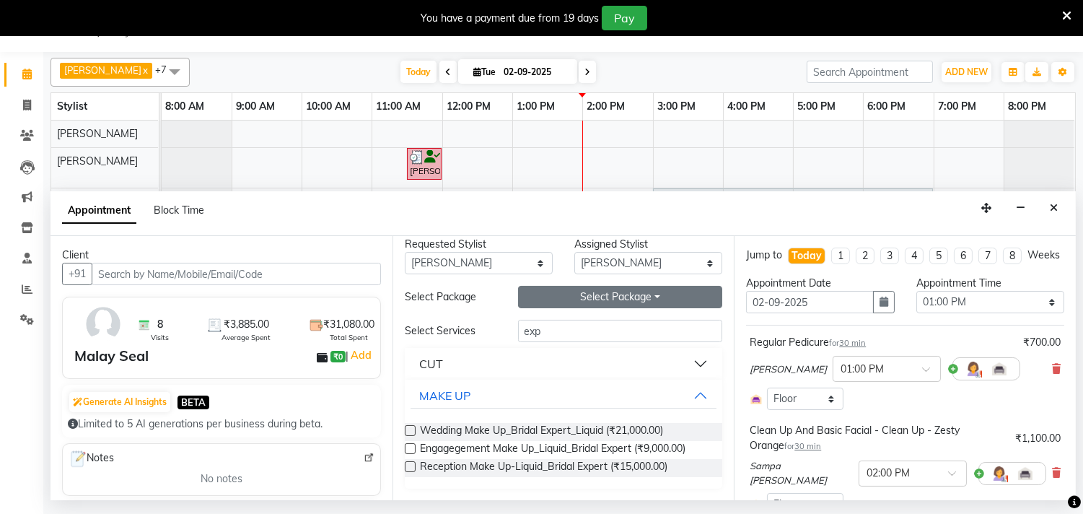
click at [645, 297] on button "Select Package Toggle Dropdown" at bounding box center [620, 297] width 205 height 22
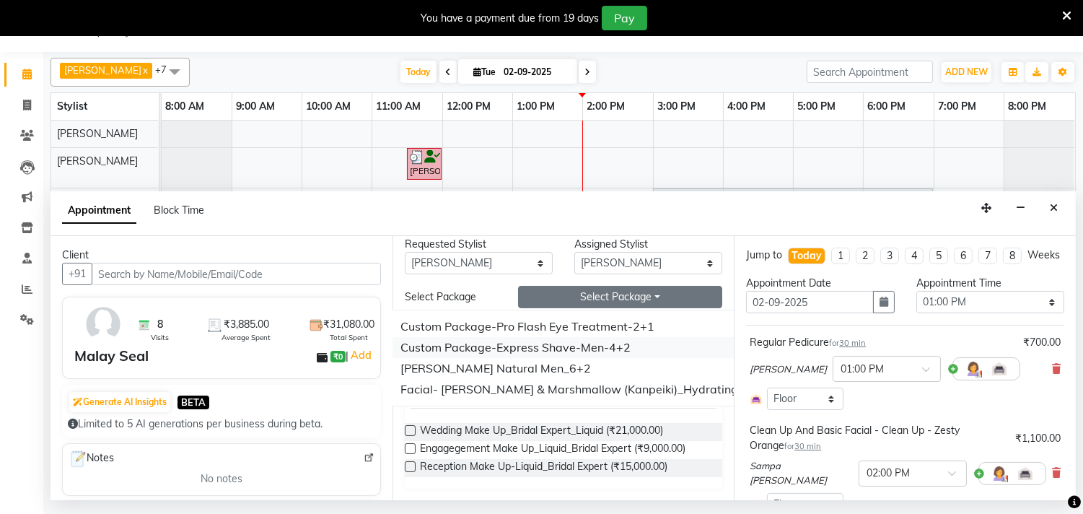
click at [556, 346] on li "Custom Package-Express Shave-Men-4+2" at bounding box center [583, 347] width 387 height 21
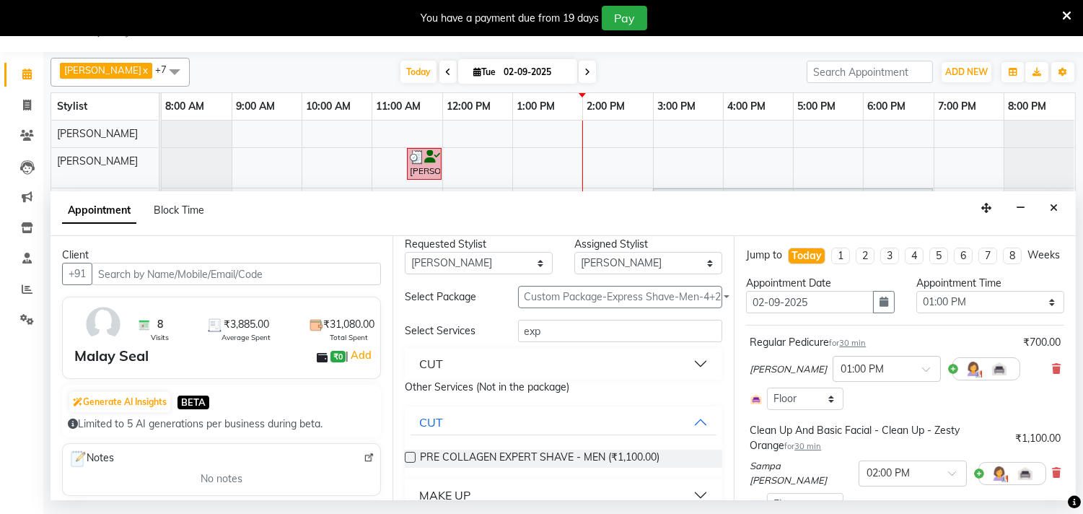
scroll to position [0, 0]
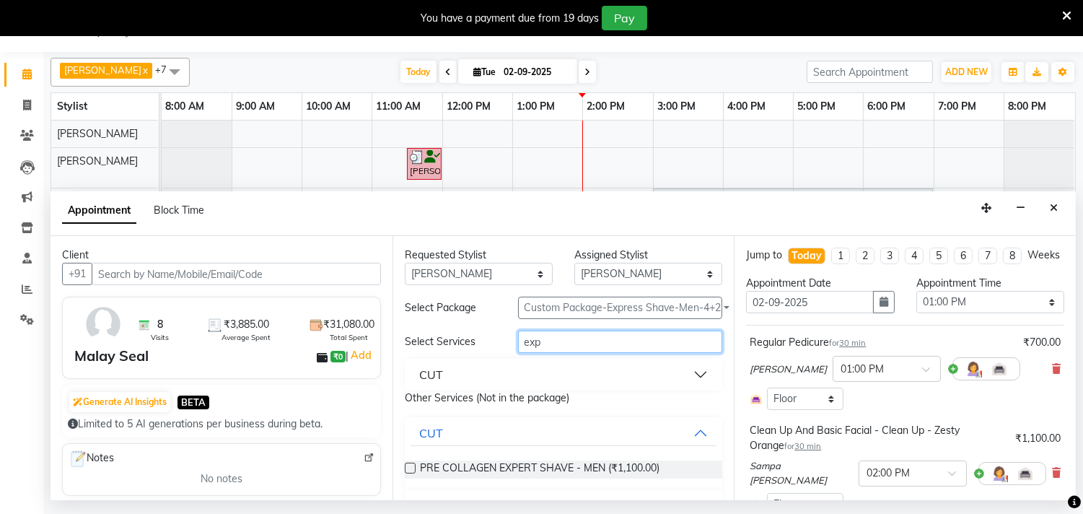
click at [590, 340] on input "exp" at bounding box center [620, 341] width 205 height 22
type input "e"
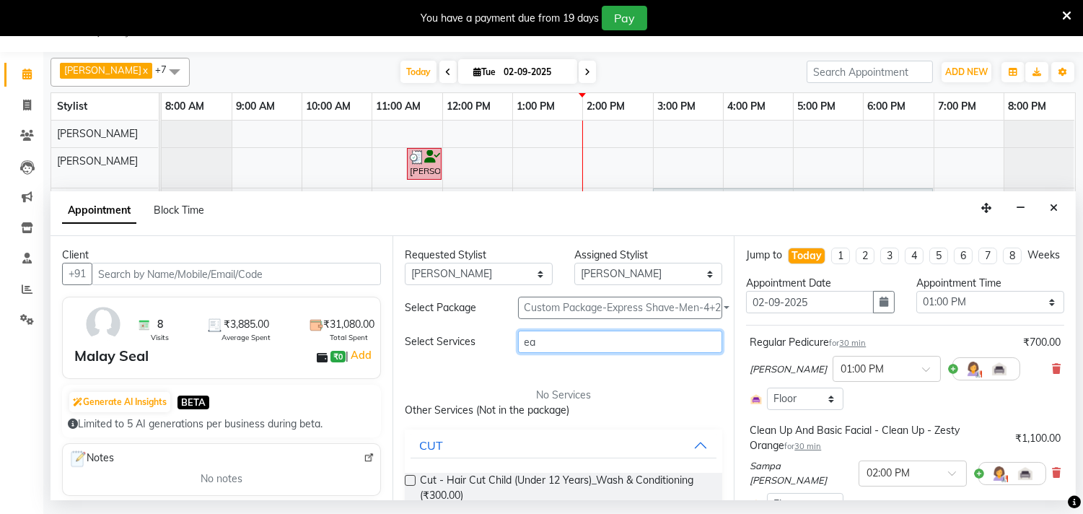
type input "e"
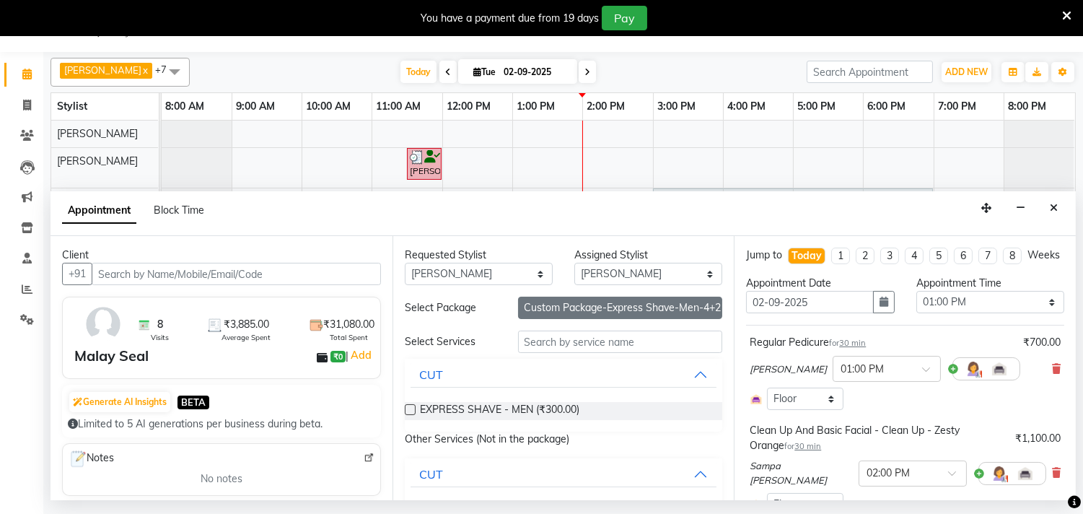
click at [662, 303] on button "Custom Package-Express Shave-Men-4+2" at bounding box center [620, 308] width 205 height 22
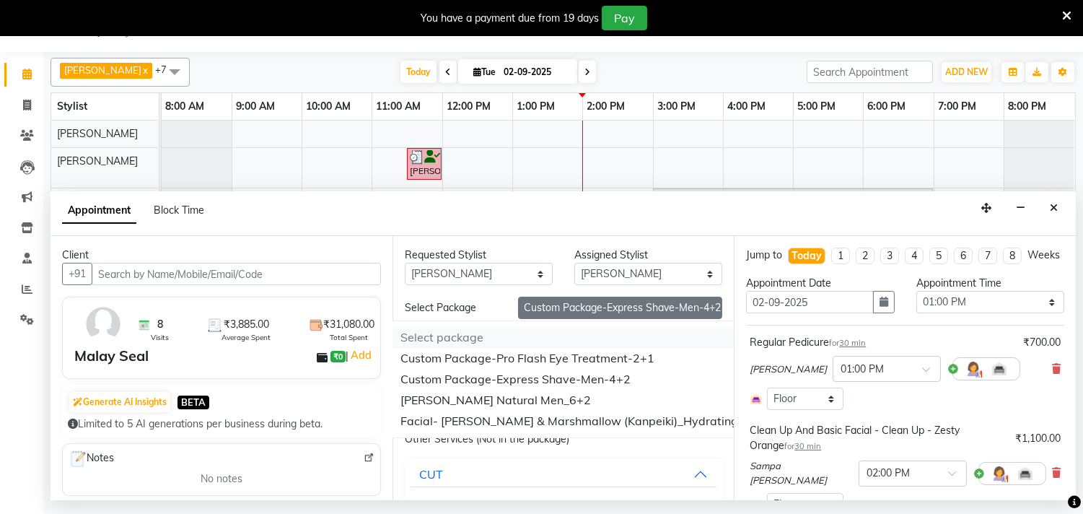
click at [556, 334] on li "Select package" at bounding box center [583, 337] width 387 height 21
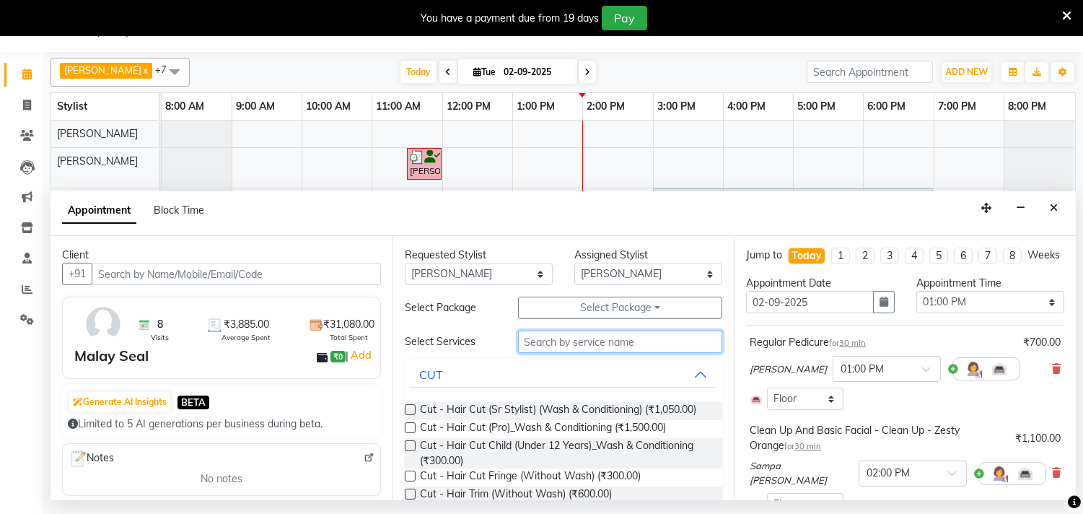
click at [557, 343] on input "text" at bounding box center [620, 341] width 205 height 22
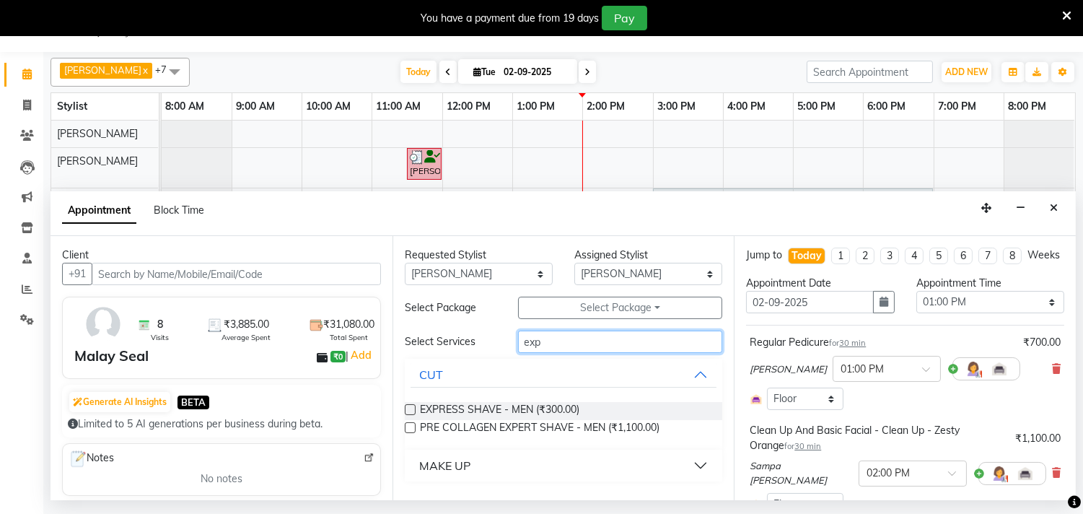
type input "exp"
click at [691, 462] on button "MAKE UP" at bounding box center [564, 465] width 307 height 26
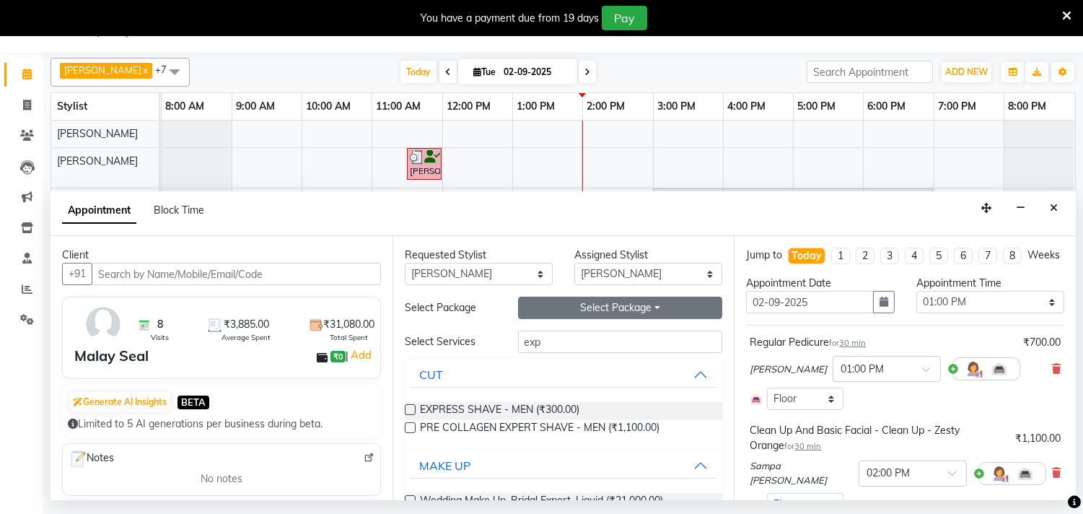
click at [635, 306] on button "Select Package Toggle Dropdown" at bounding box center [620, 308] width 205 height 22
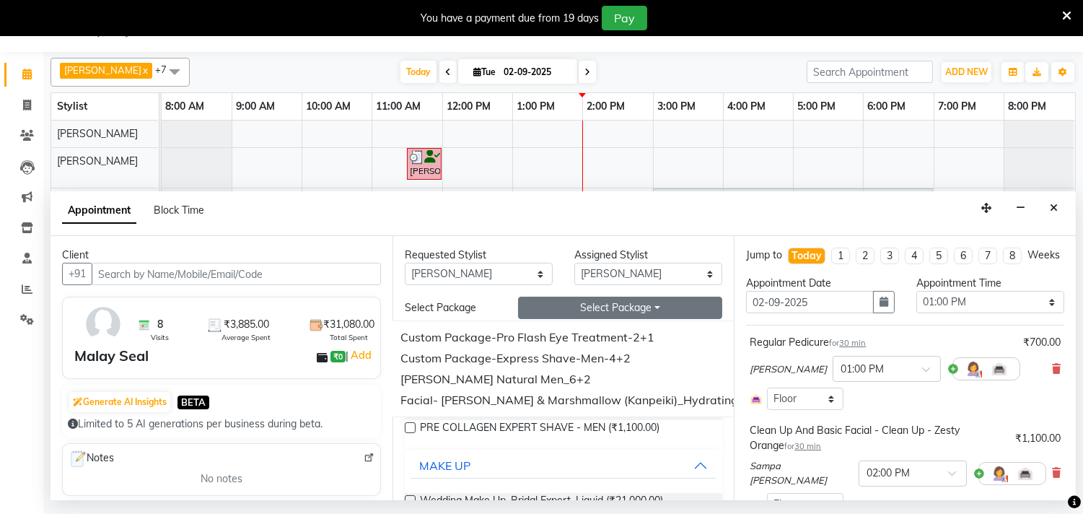
click at [671, 307] on button "Select Package Toggle Dropdown" at bounding box center [620, 308] width 205 height 22
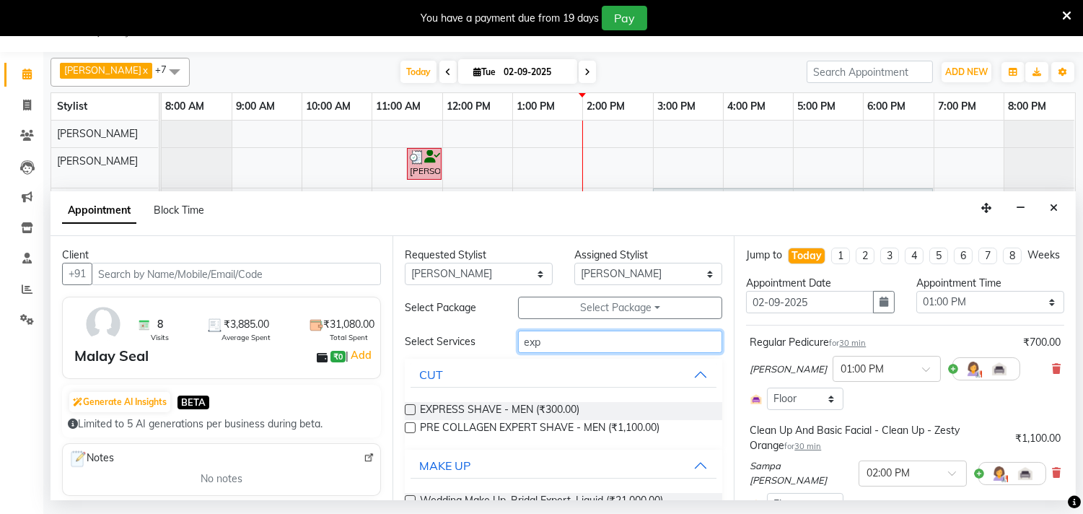
click at [654, 351] on input "exp" at bounding box center [620, 341] width 205 height 22
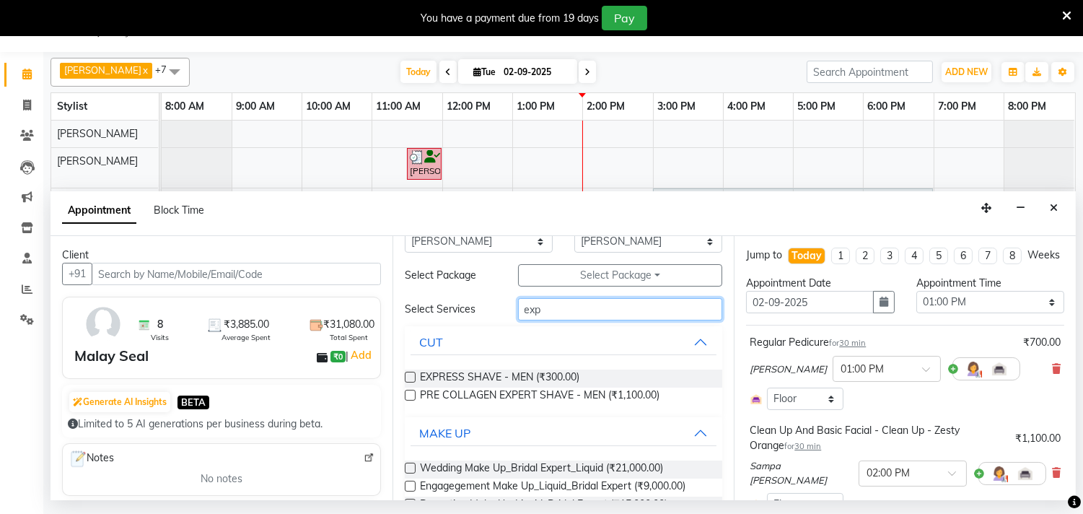
scroll to position [70, 0]
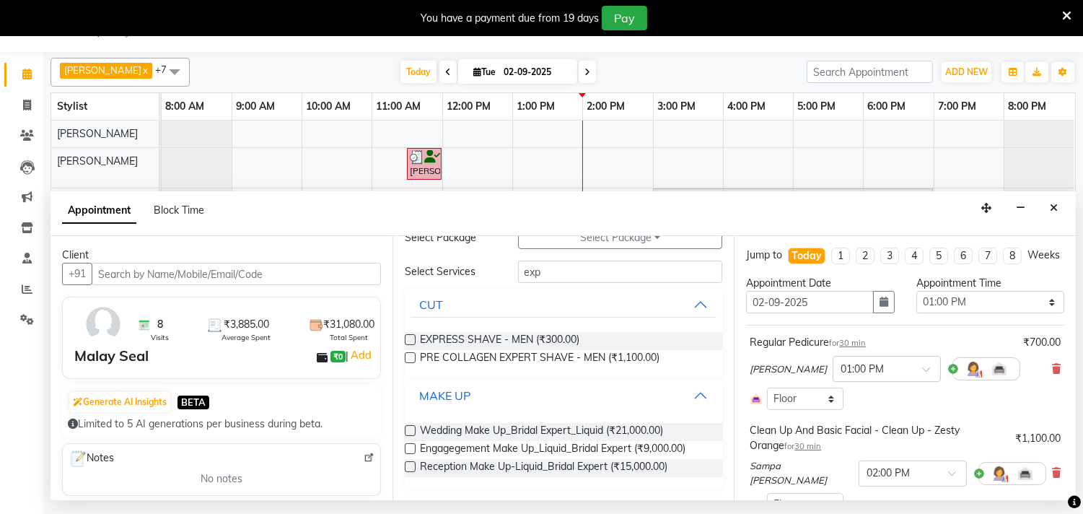
click at [693, 393] on button "MAKE UP" at bounding box center [564, 395] width 307 height 26
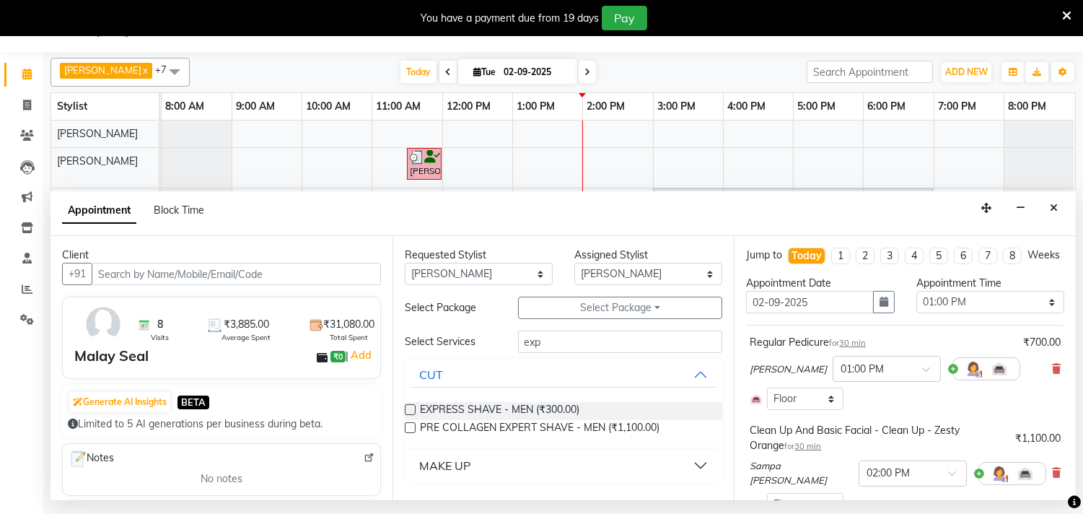
scroll to position [0, 0]
click at [696, 378] on button "CUT" at bounding box center [564, 374] width 307 height 26
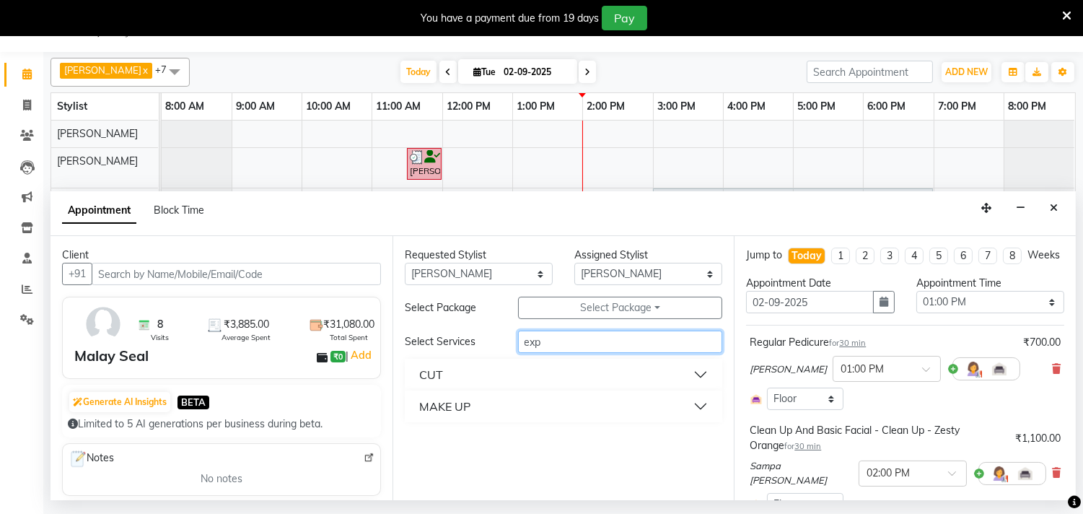
click at [648, 348] on input "exp" at bounding box center [620, 341] width 205 height 22
click at [538, 343] on input "e" at bounding box center [620, 341] width 205 height 22
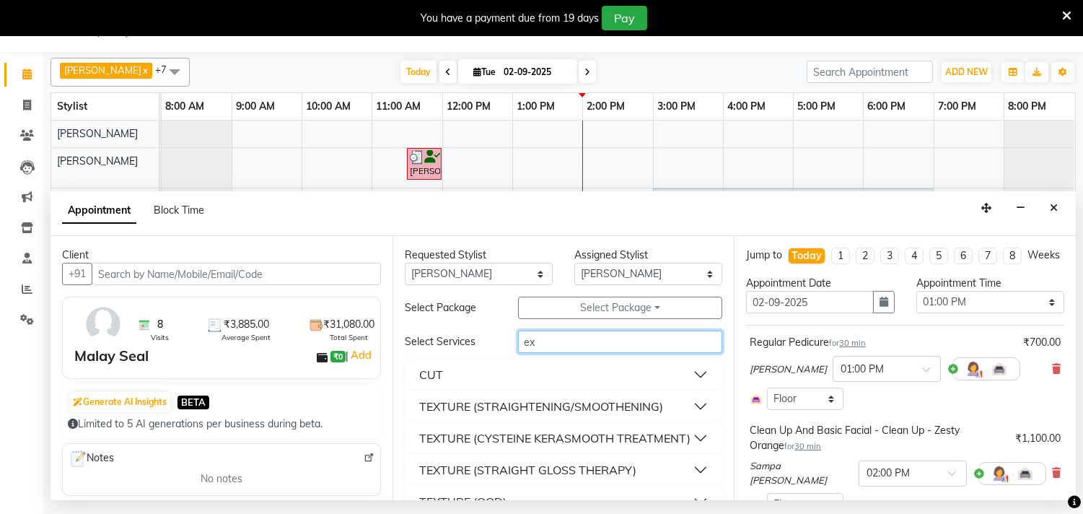
type input "exp"
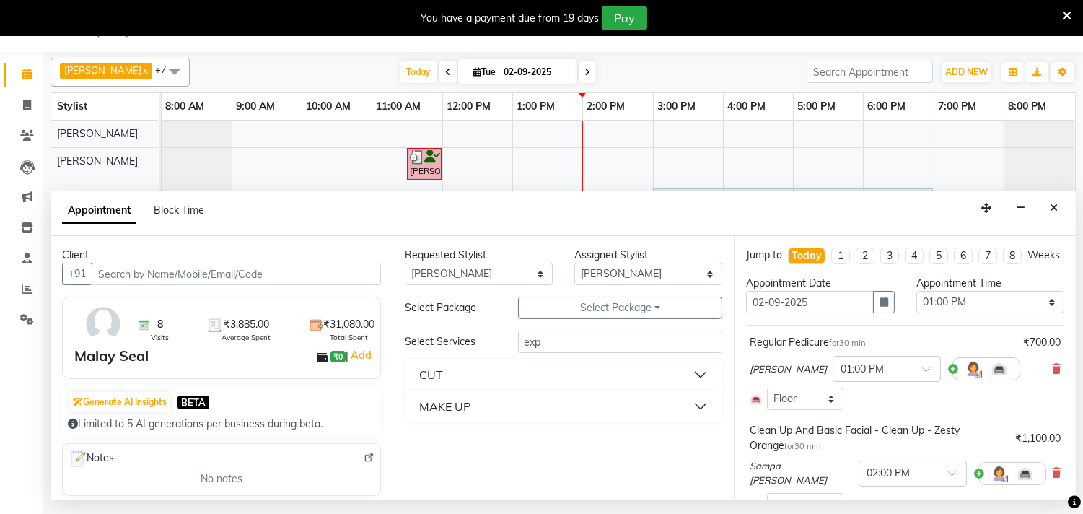
click at [698, 377] on button "CUT" at bounding box center [564, 374] width 307 height 26
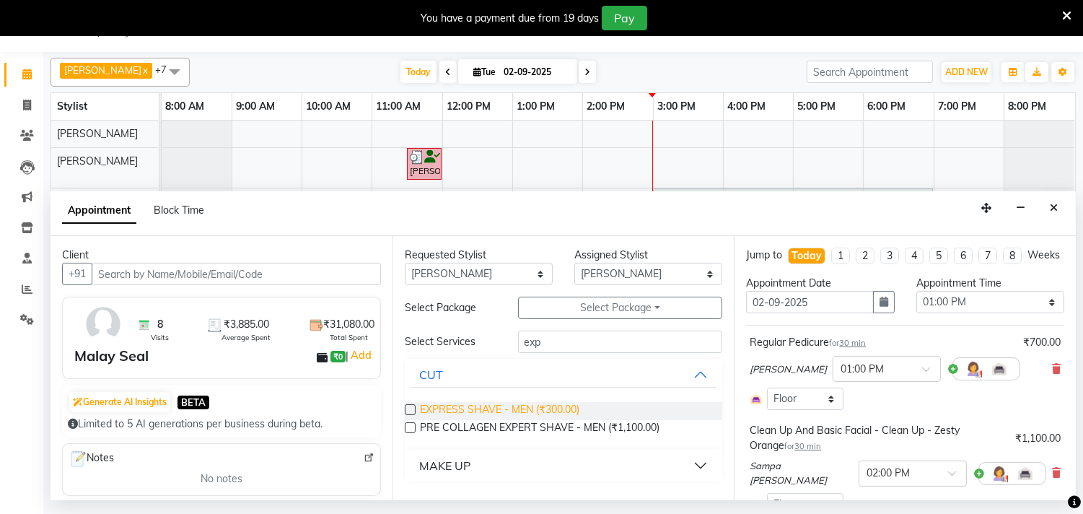
click at [527, 408] on span "EXPRESS SHAVE - MEN (₹300.00)" at bounding box center [499, 411] width 159 height 18
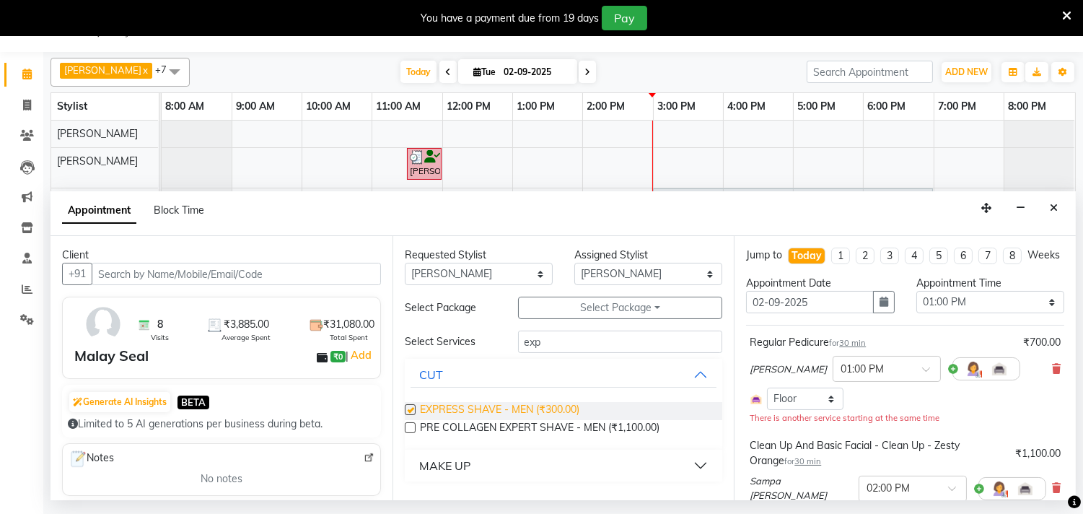
checkbox input "false"
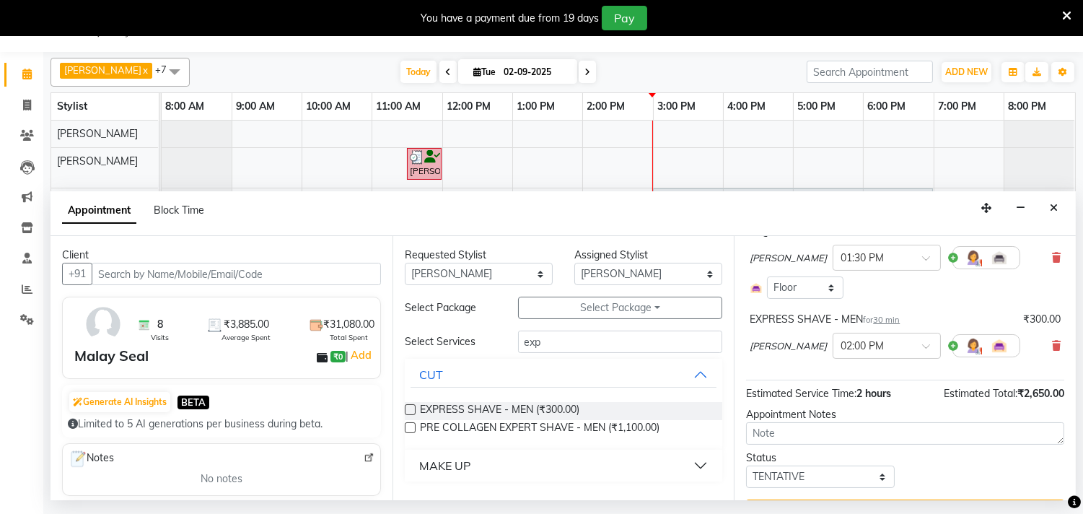
scroll to position [368, 0]
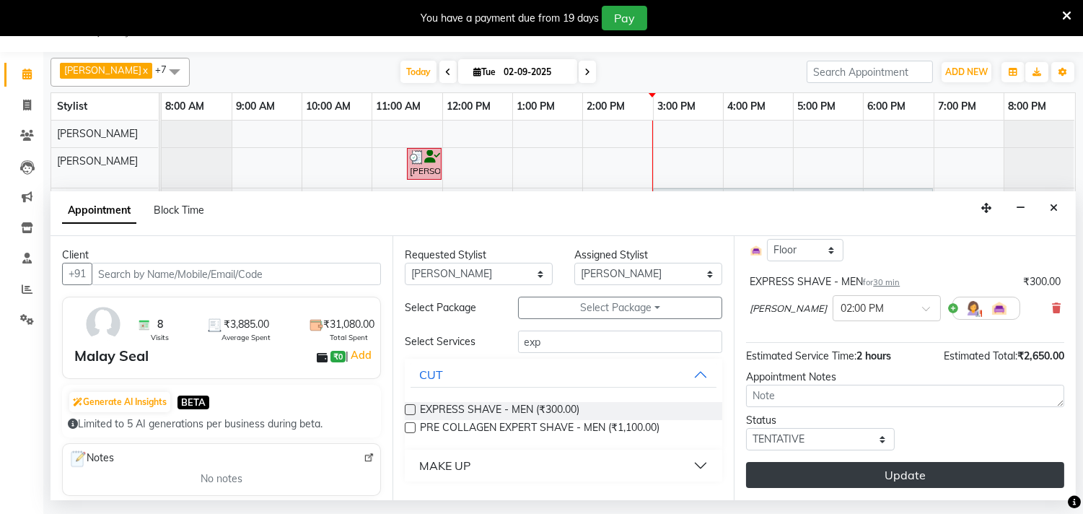
click at [986, 477] on button "Update" at bounding box center [905, 475] width 318 height 26
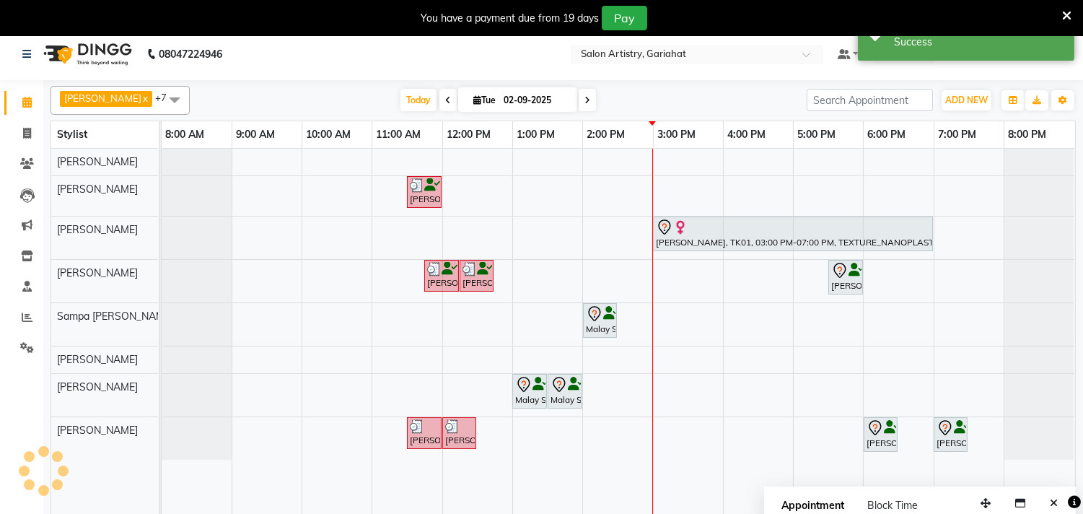
scroll to position [0, 0]
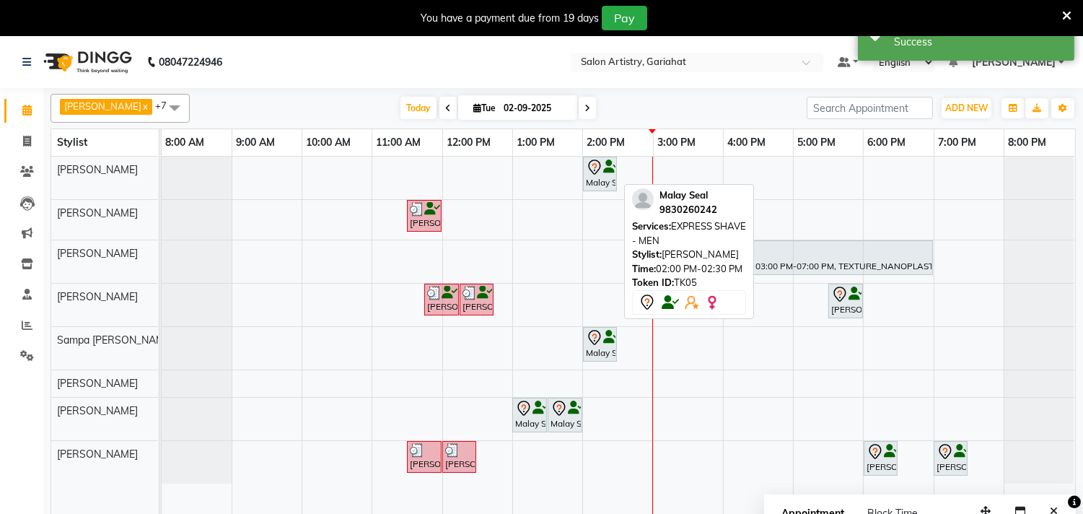
click at [587, 177] on div "Malay Seal, TK05, 02:00 PM-02:30 PM, EXPRESS SHAVE - MEN" at bounding box center [599, 174] width 31 height 30
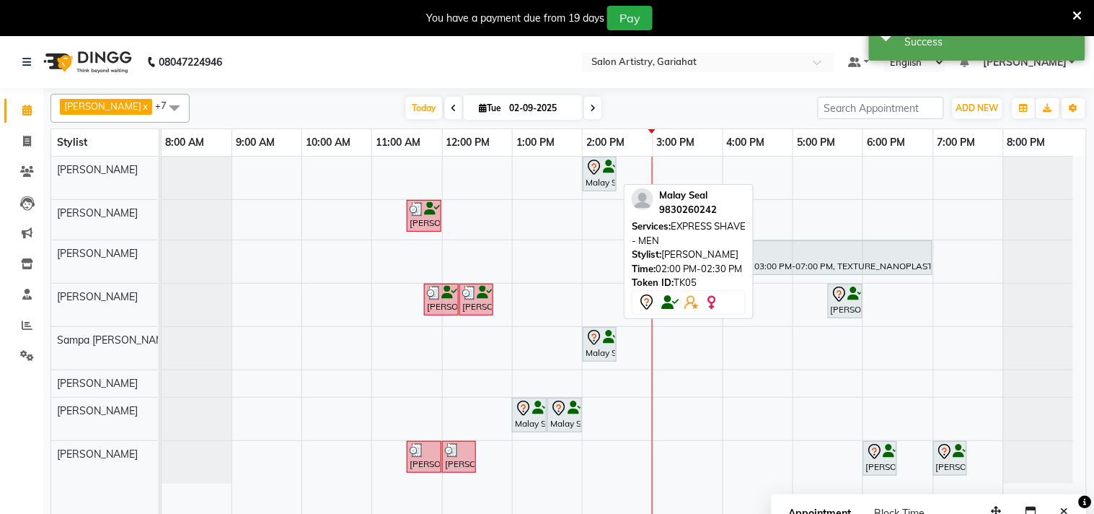
select select "7"
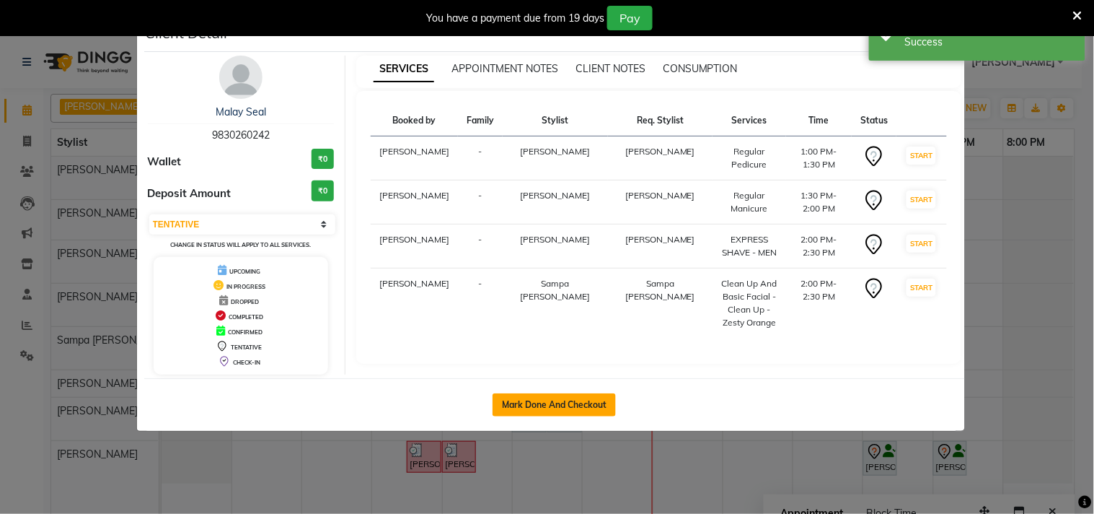
click at [554, 404] on button "Mark Done And Checkout" at bounding box center [554, 404] width 123 height 23
select select "service"
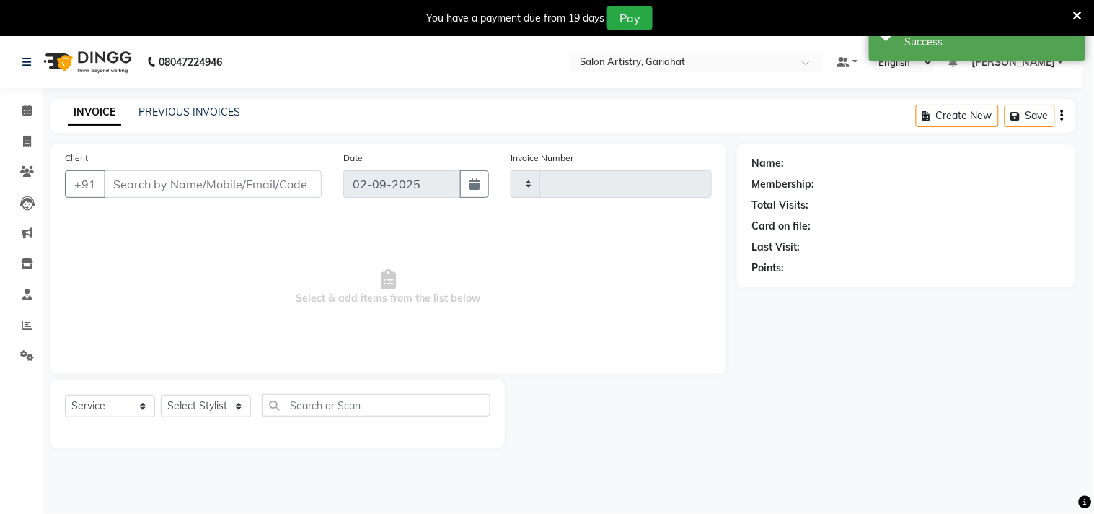
type input "0698"
select select "8368"
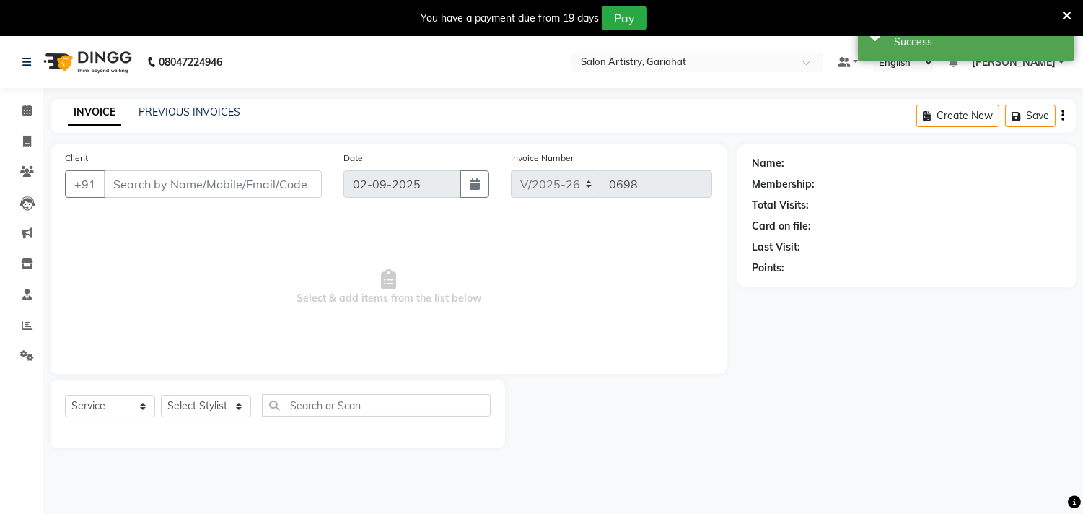
type input "9830260242"
select select "82196"
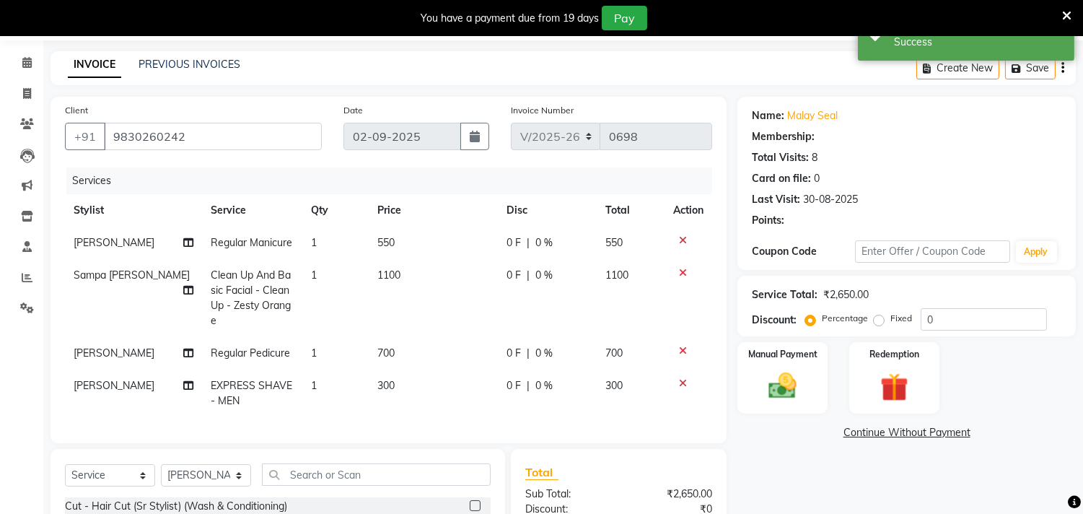
select select "1: Object"
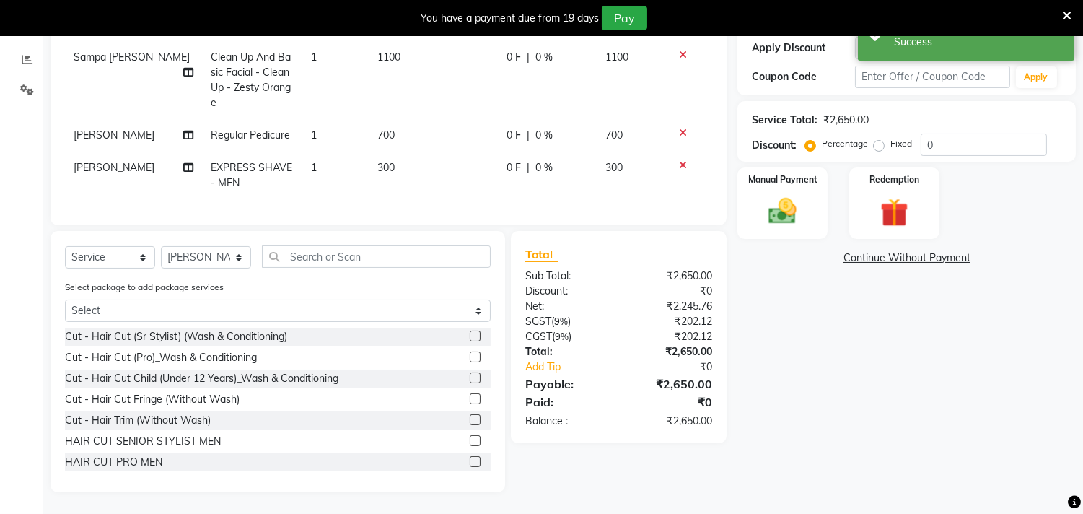
scroll to position [277, 0]
click at [886, 195] on img at bounding box center [894, 213] width 48 height 36
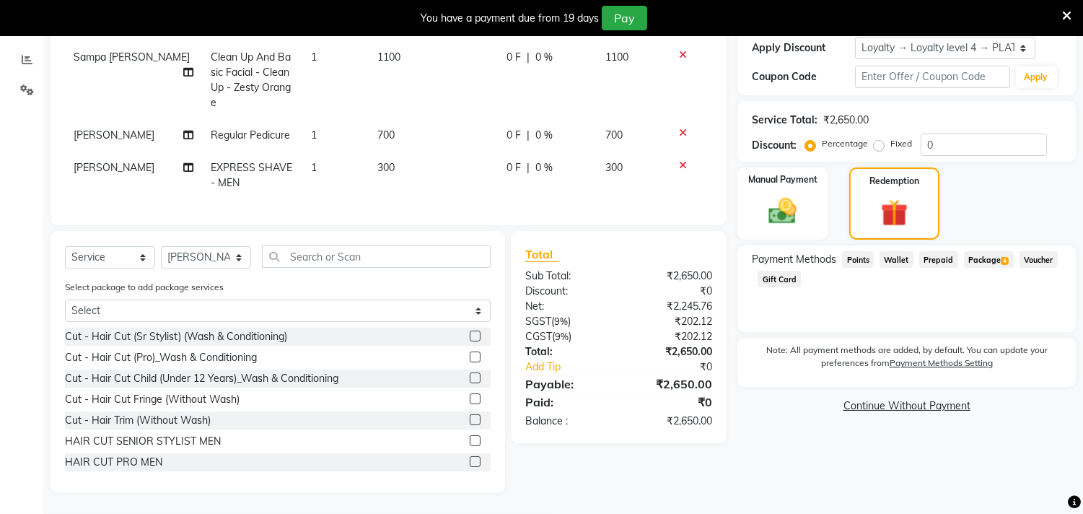
click at [986, 251] on span "Package 4" at bounding box center [989, 259] width 50 height 17
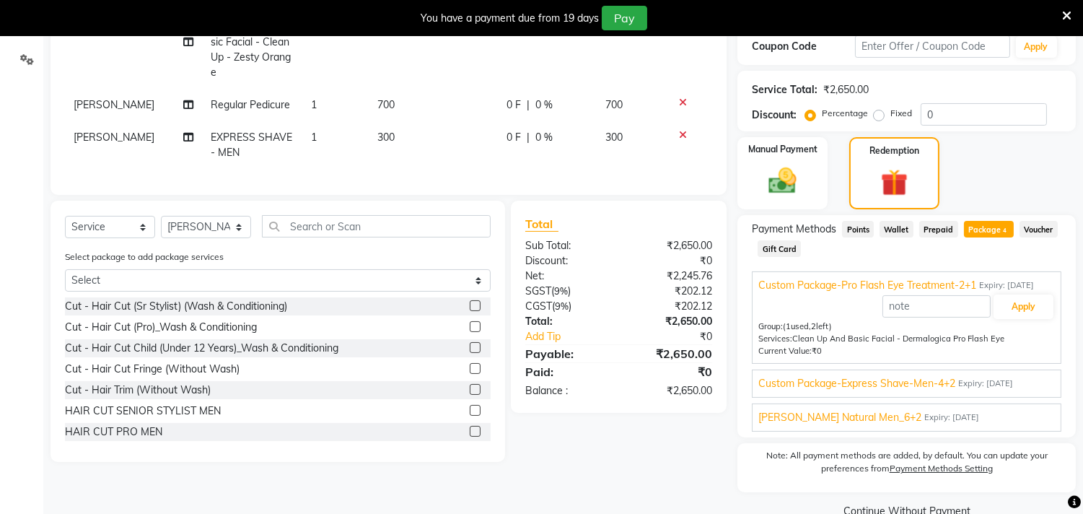
scroll to position [325, 0]
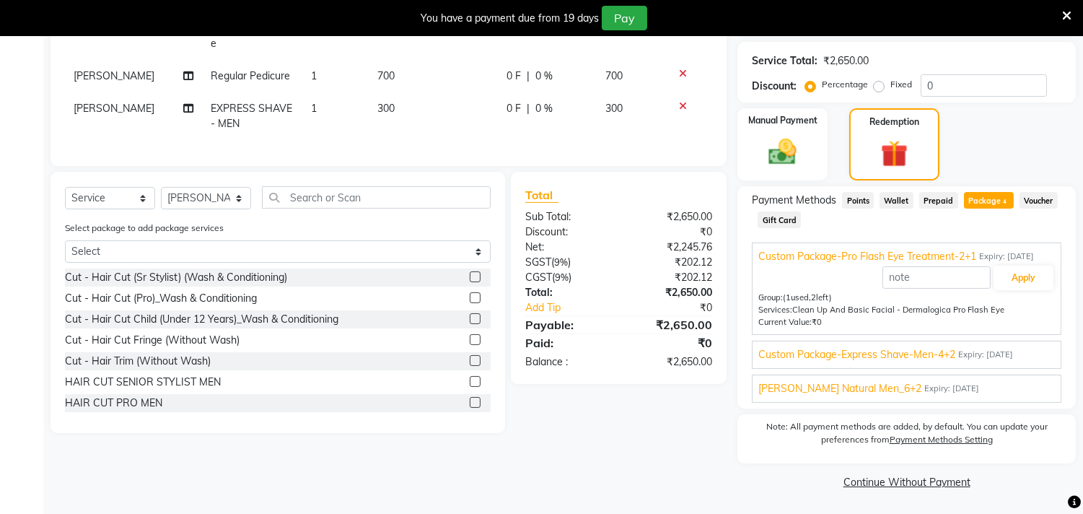
click at [1013, 361] on span "Expiry: [DATE]" at bounding box center [985, 354] width 55 height 12
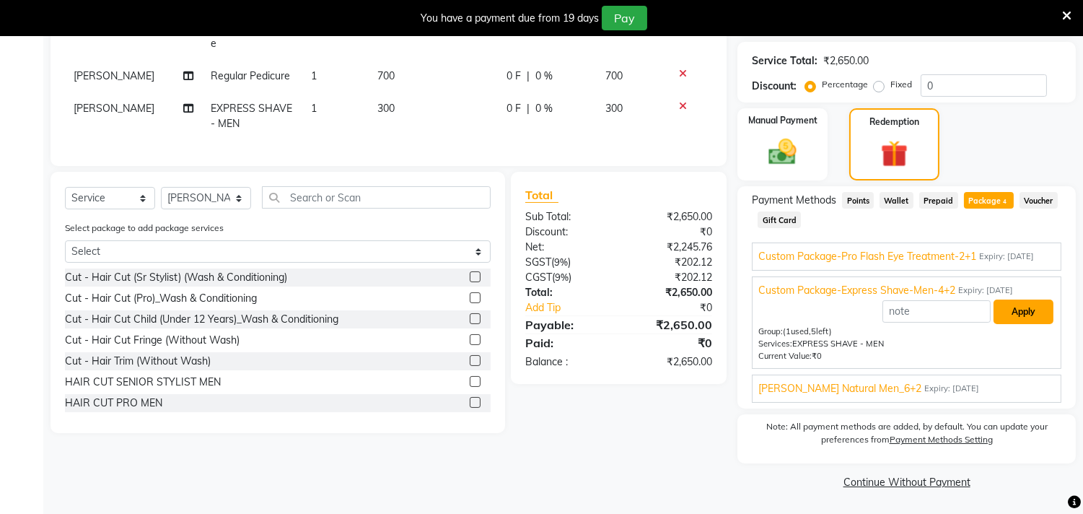
click at [1019, 324] on button "Apply" at bounding box center [1023, 311] width 60 height 25
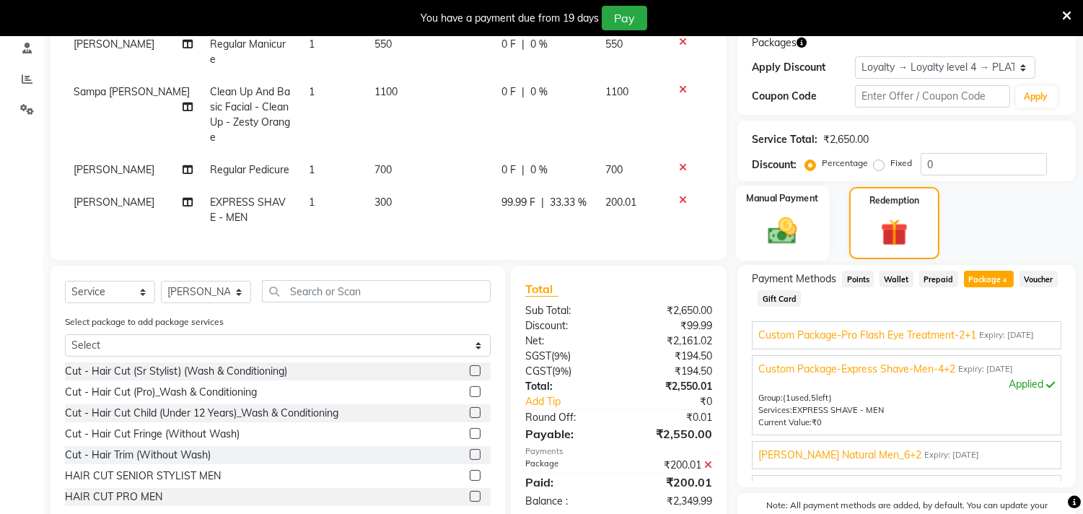
scroll to position [164, 0]
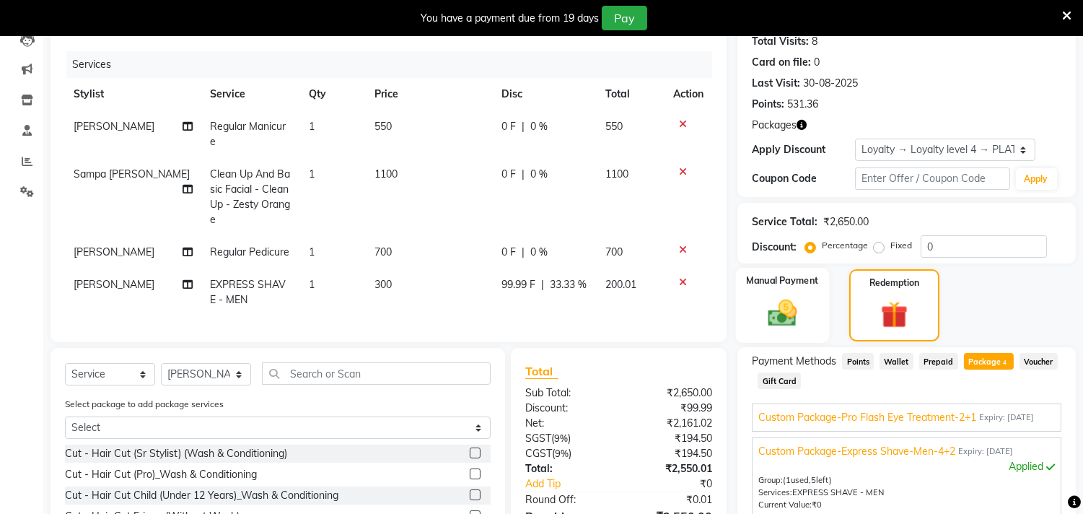
click at [792, 286] on label "Manual Payment" at bounding box center [783, 280] width 72 height 14
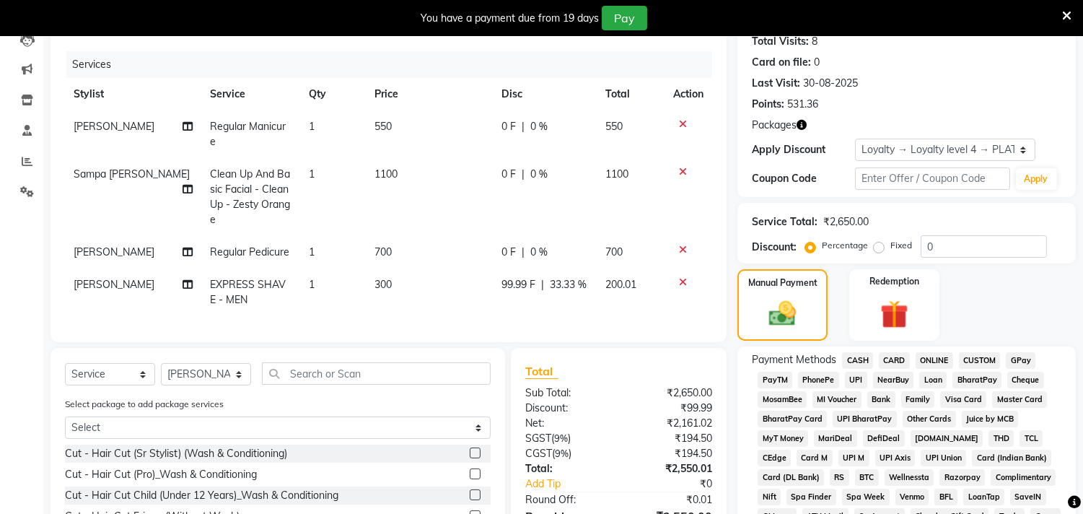
click at [864, 354] on span "CASH" at bounding box center [857, 360] width 31 height 17
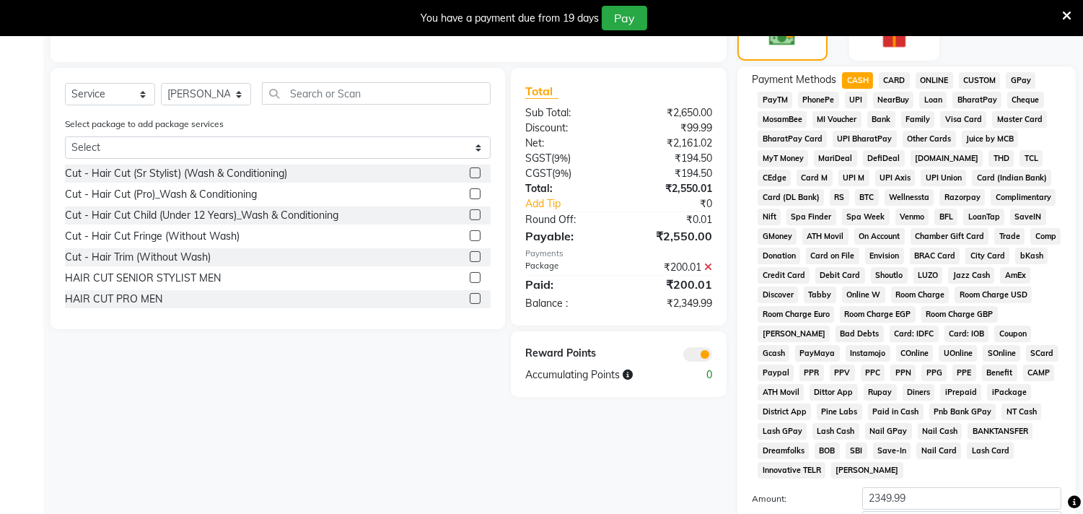
scroll to position [203, 0]
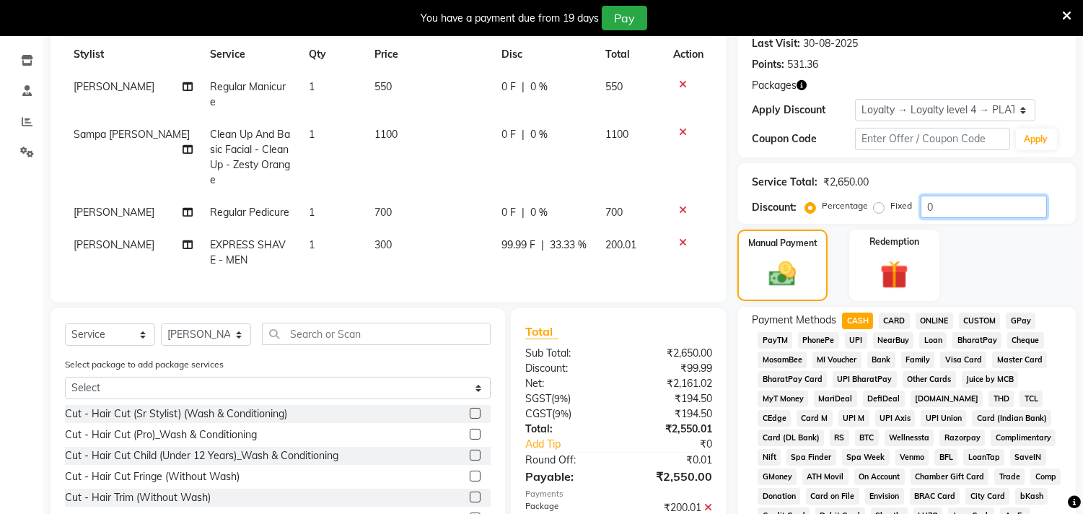
click at [943, 203] on input "0" at bounding box center [984, 207] width 126 height 22
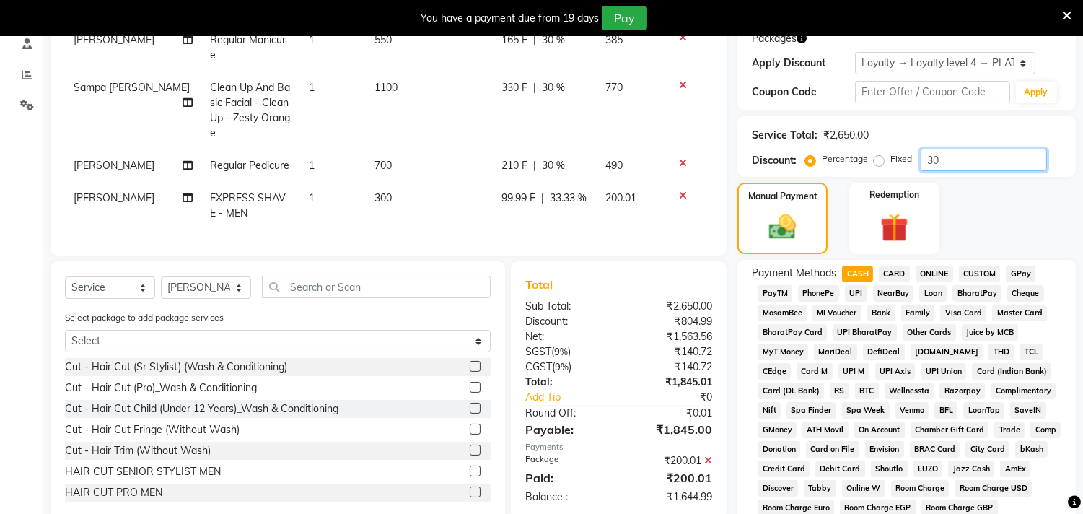
scroll to position [284, 0]
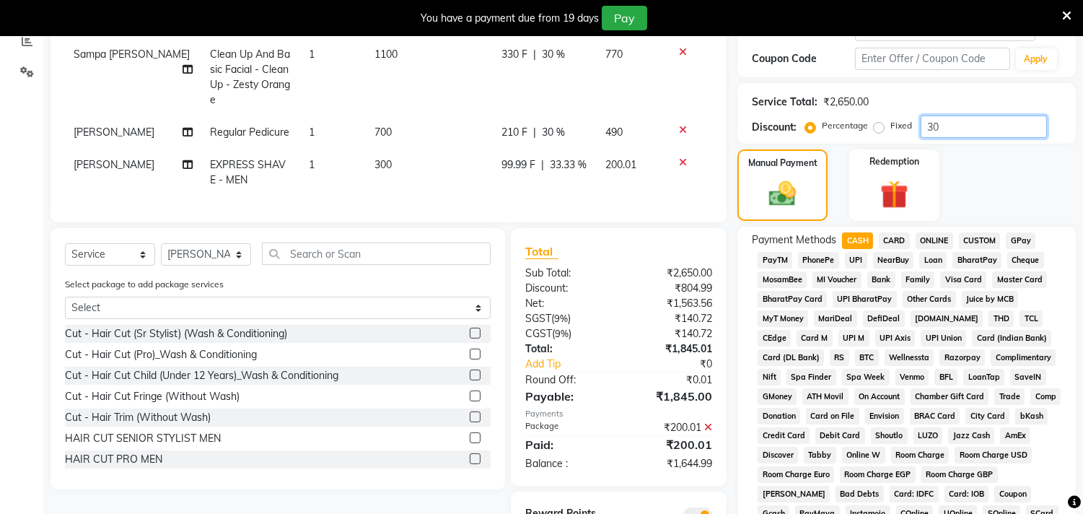
type input "30"
drag, startPoint x: 890, startPoint y: 240, endPoint x: 869, endPoint y: 234, distance: 21.5
click at [890, 240] on span "CARD" at bounding box center [894, 240] width 31 height 17
type input "1644.99"
click at [846, 229] on div "Payment Methods CASH CARD ONLINE CUSTOM GPay PayTM PhonePe UPI NearBuy Loan Bha…" at bounding box center [906, 475] width 338 height 497
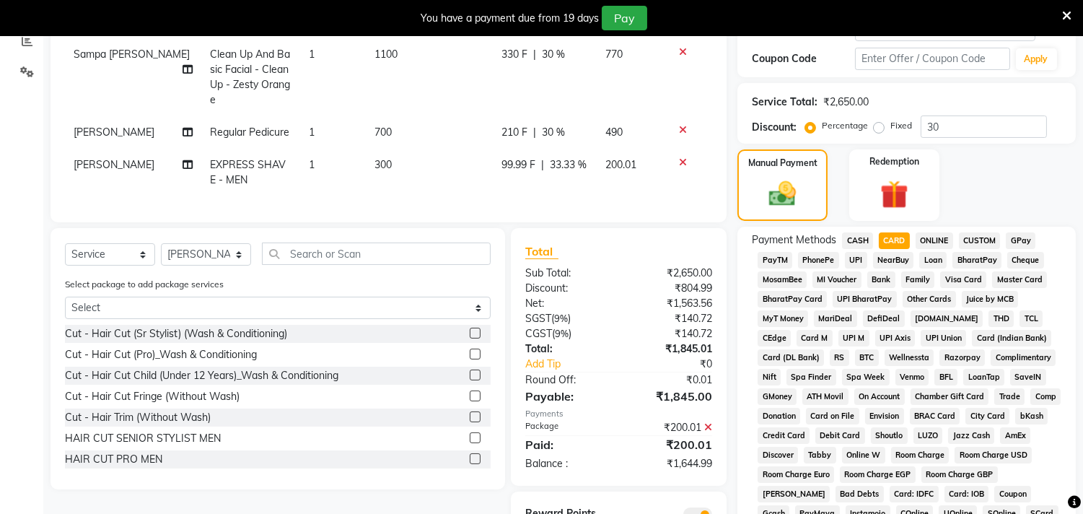
click at [855, 240] on span "CASH" at bounding box center [857, 240] width 31 height 17
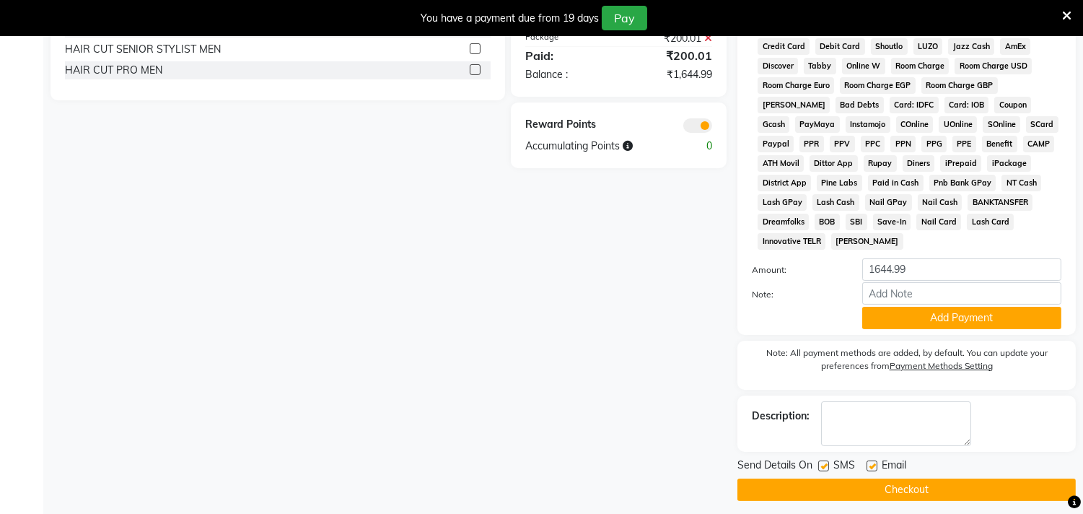
scroll to position [684, 0]
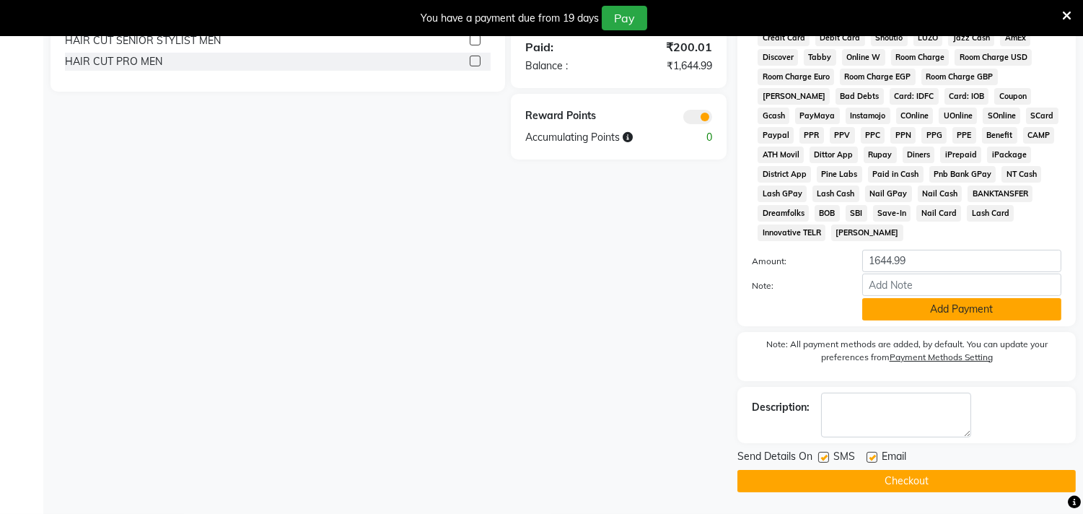
click at [1001, 307] on button "Add Payment" at bounding box center [961, 309] width 199 height 22
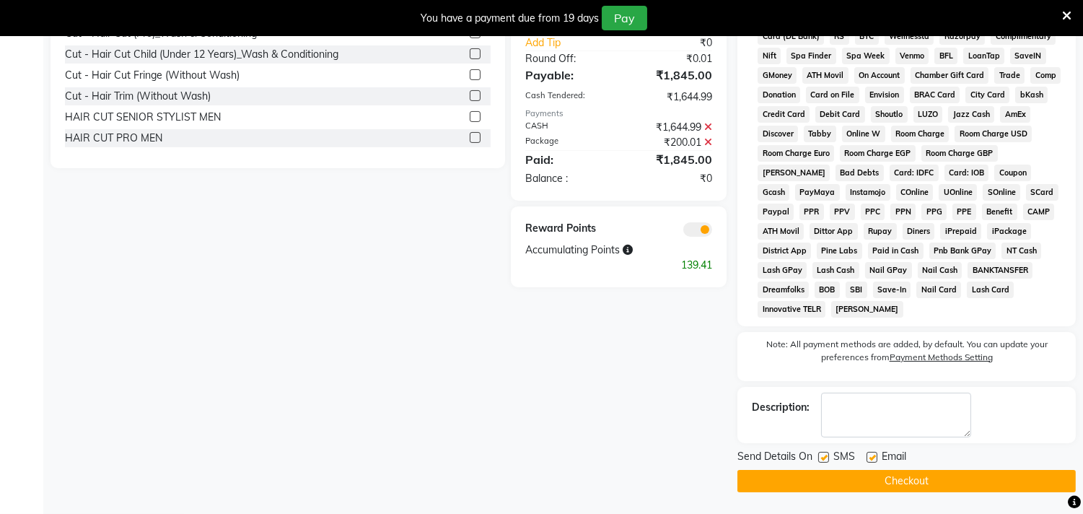
click at [896, 475] on button "Checkout" at bounding box center [906, 481] width 338 height 22
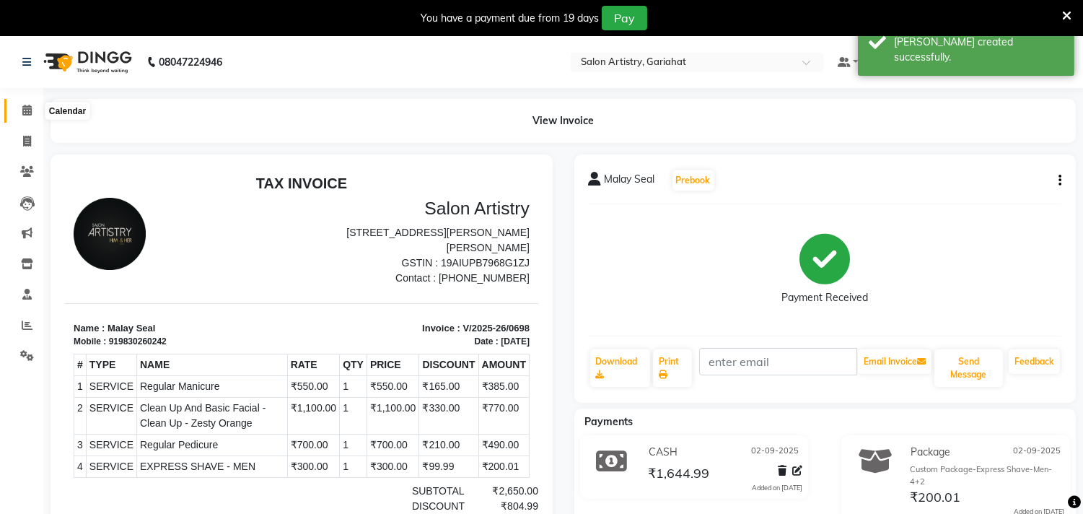
click at [25, 110] on icon at bounding box center [26, 110] width 9 height 11
